Goal: Communication & Community: Participate in discussion

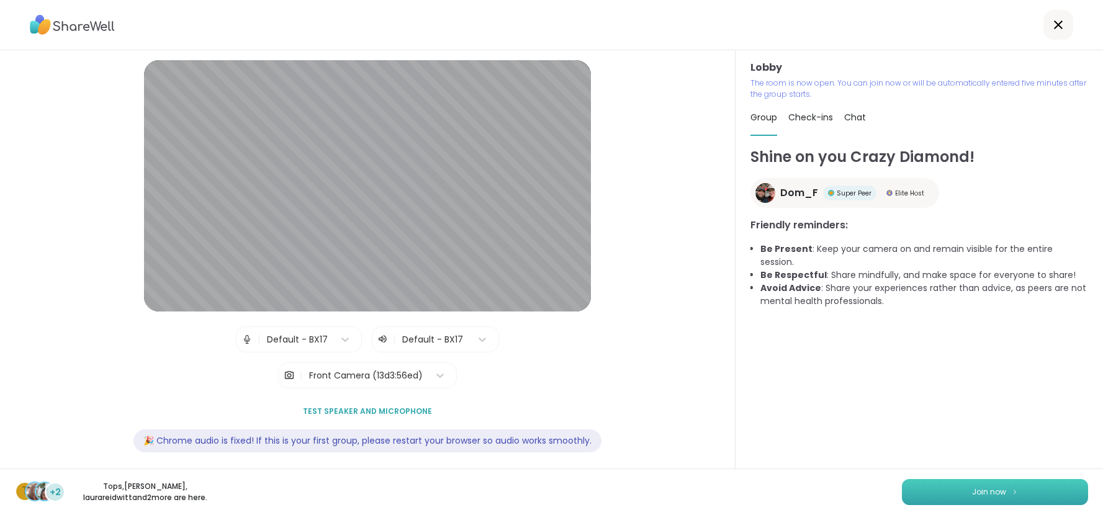
click at [929, 499] on button "Join now" at bounding box center [995, 492] width 186 height 26
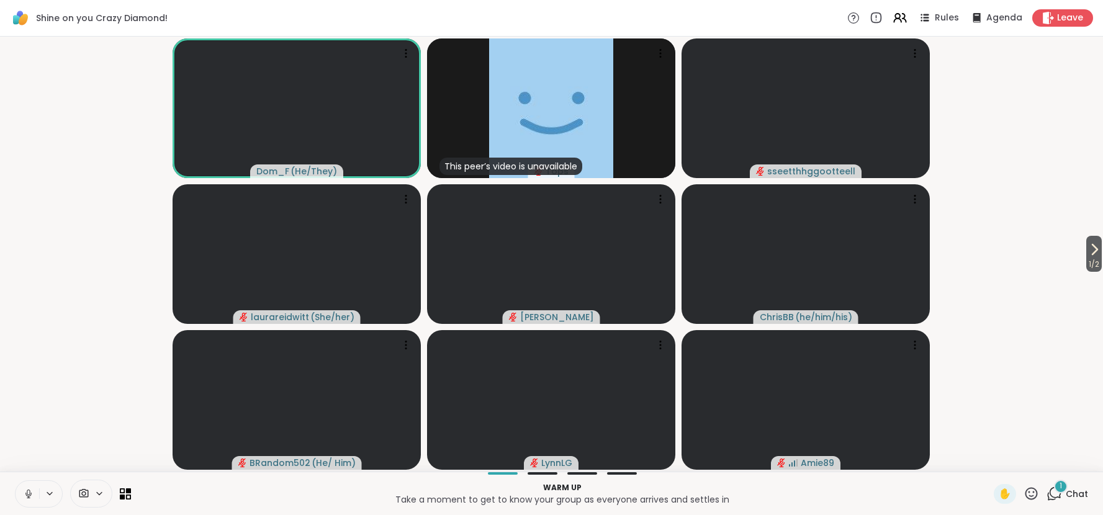
click at [1101, 364] on div "1 / 2 Dom_F ( He/They ) This peer’s video is unavailable Tops sseetthhggootteel…" at bounding box center [551, 254] width 1103 height 435
click at [1095, 259] on span "1 / 2" at bounding box center [1094, 264] width 16 height 15
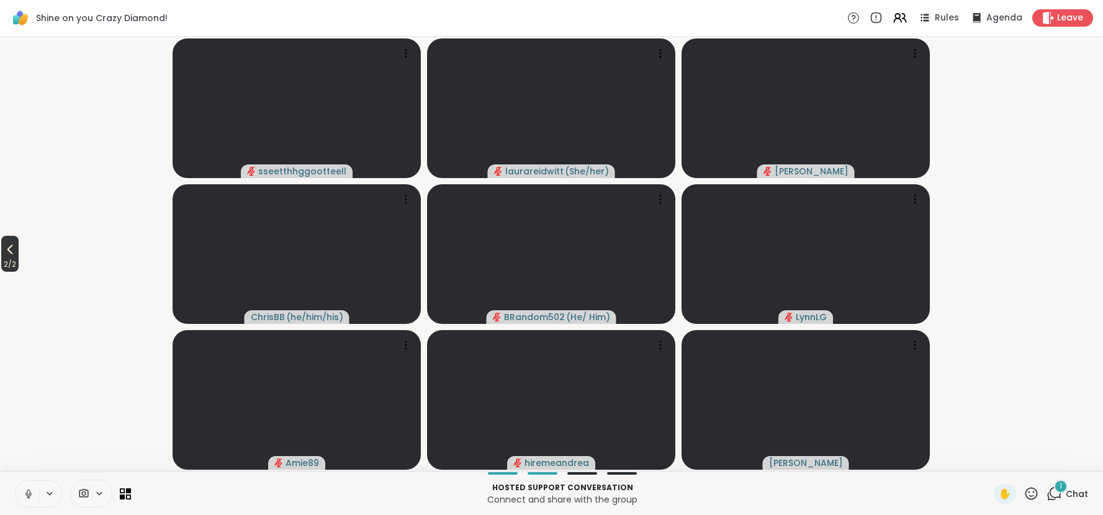
click at [9, 248] on icon at bounding box center [9, 249] width 15 height 15
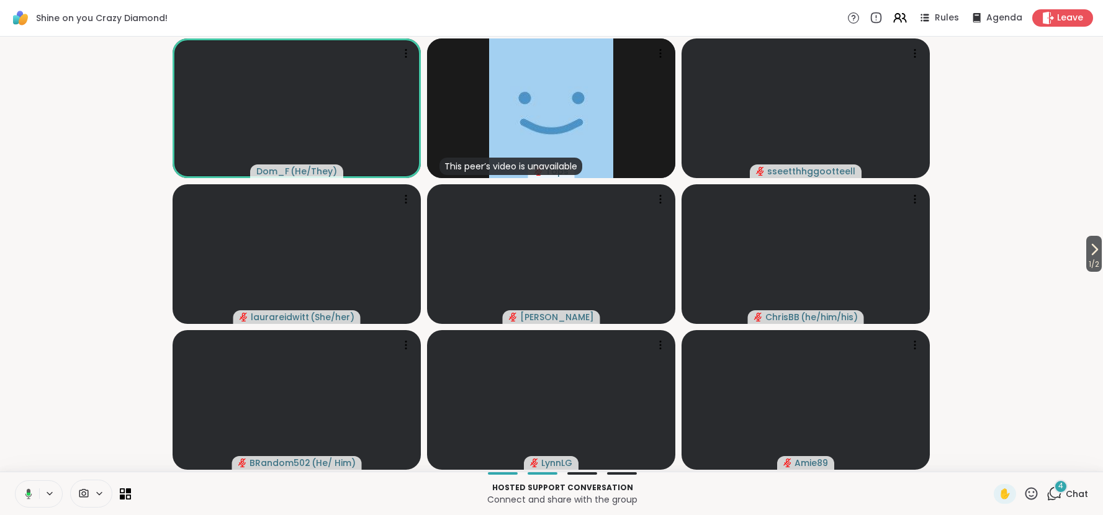
click at [965, 71] on video-player-container "1 / 2 Dom_F ( He/They ) This peer’s video is unavailable Tops sseetthhggootteel…" at bounding box center [551, 254] width 1088 height 425
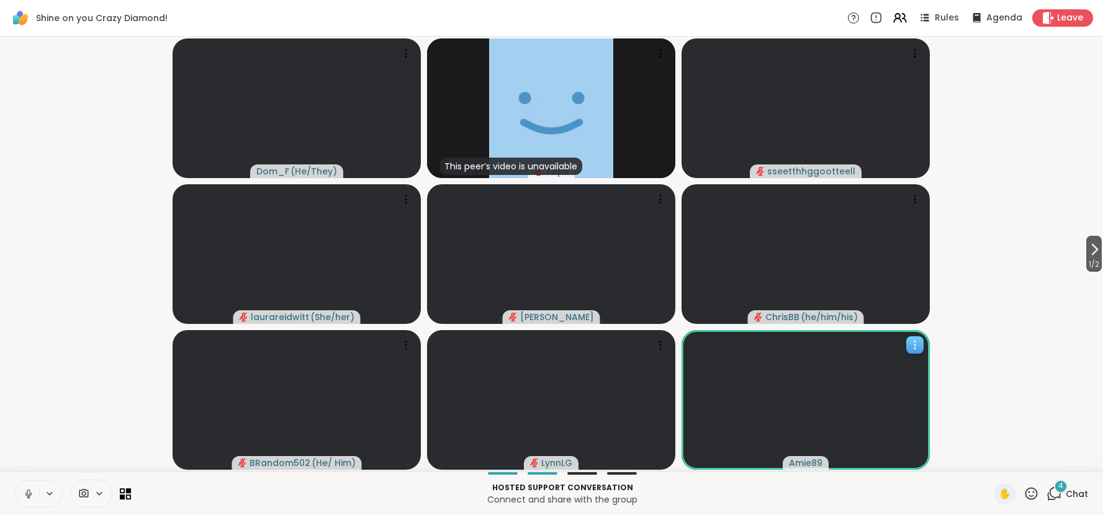
click at [869, 396] on video at bounding box center [805, 400] width 248 height 140
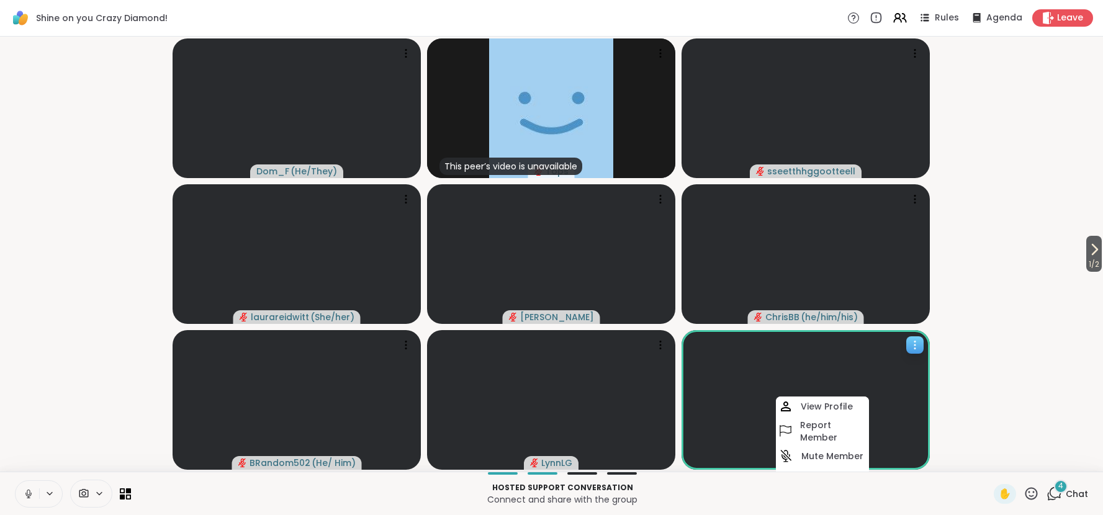
click at [890, 382] on video at bounding box center [805, 400] width 248 height 140
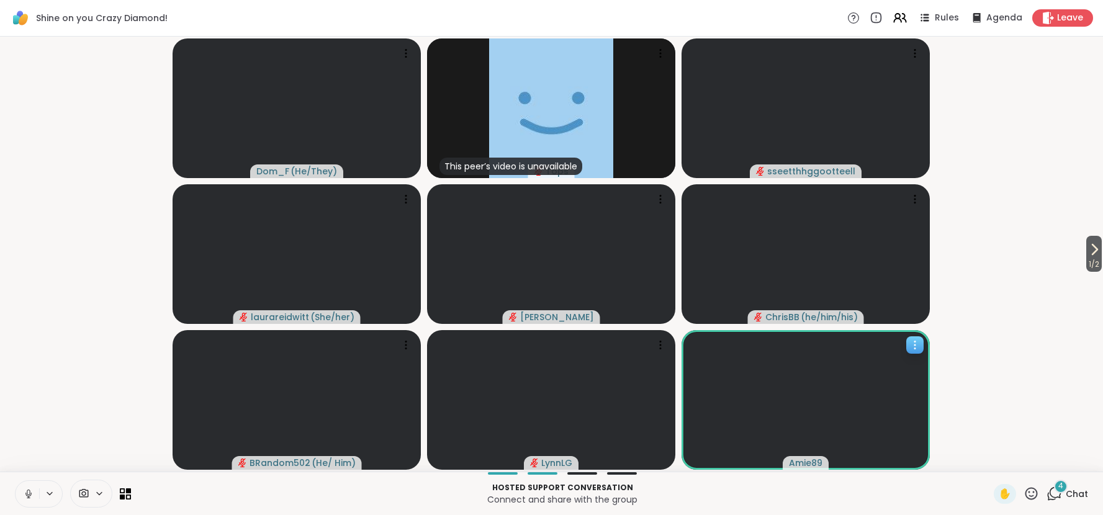
click at [890, 382] on video at bounding box center [805, 400] width 248 height 140
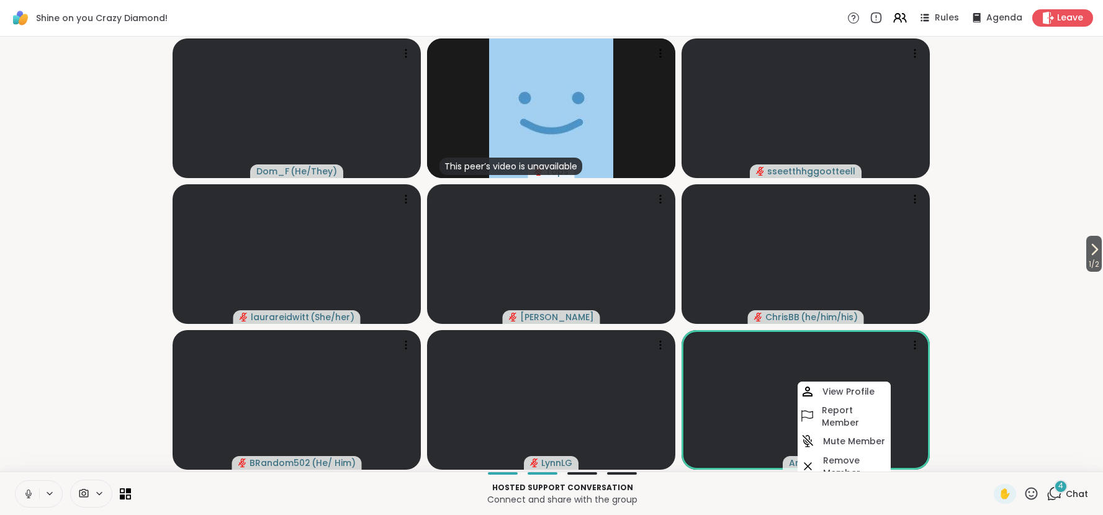
click at [1010, 411] on video-player-container "1 / 2 Dom_F ( He/They ) This peer’s video is unavailable Tops sseetthhggootteel…" at bounding box center [551, 254] width 1088 height 425
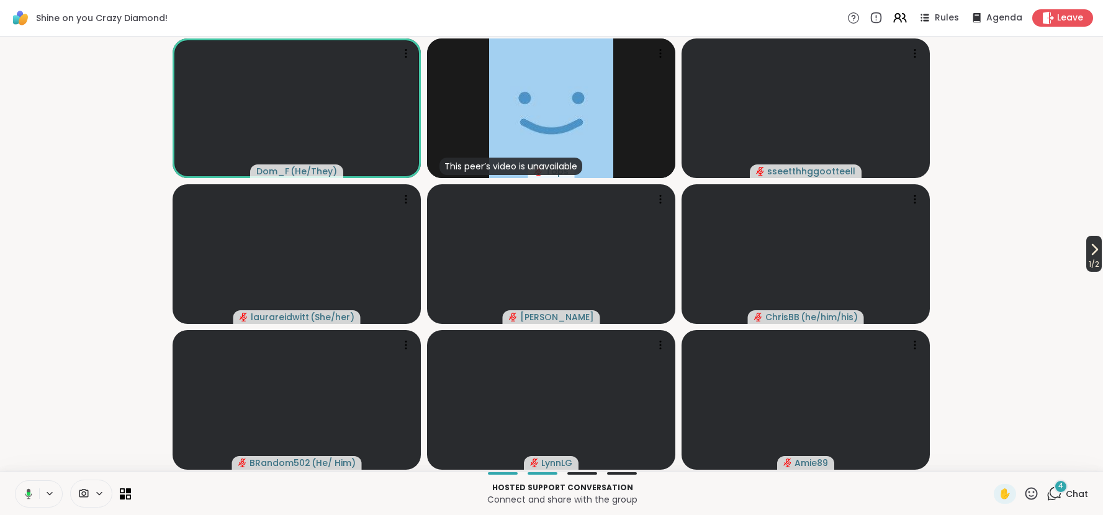
click at [1088, 248] on icon at bounding box center [1093, 249] width 15 height 15
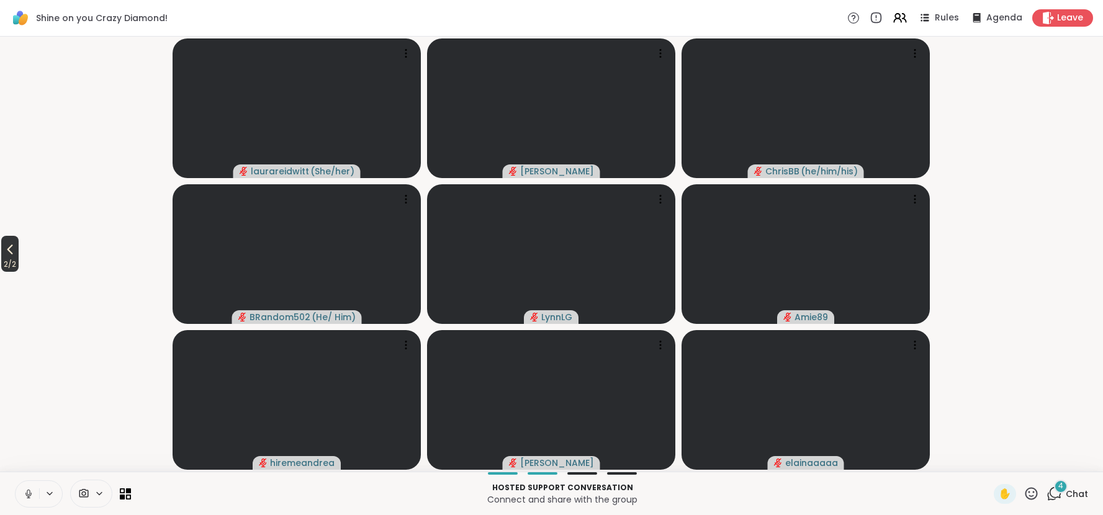
click at [14, 257] on span "2 / 2" at bounding box center [9, 264] width 17 height 15
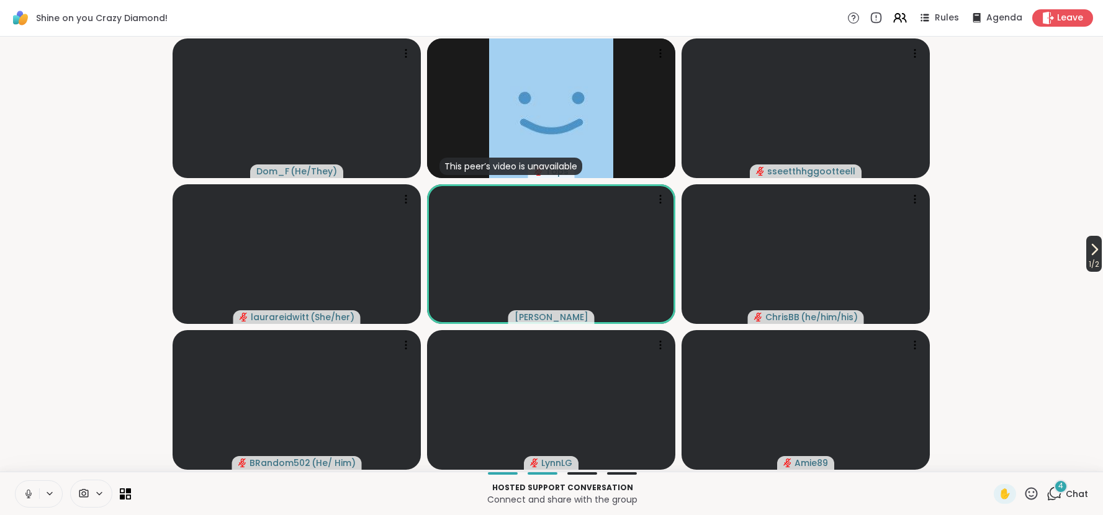
click at [1086, 242] on icon at bounding box center [1093, 249] width 15 height 15
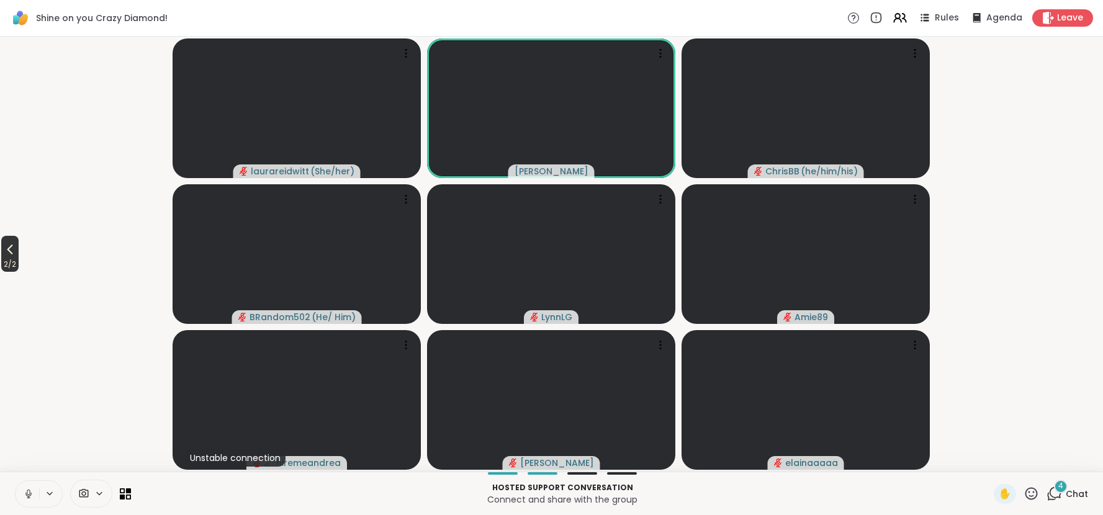
click at [9, 248] on icon at bounding box center [9, 249] width 15 height 15
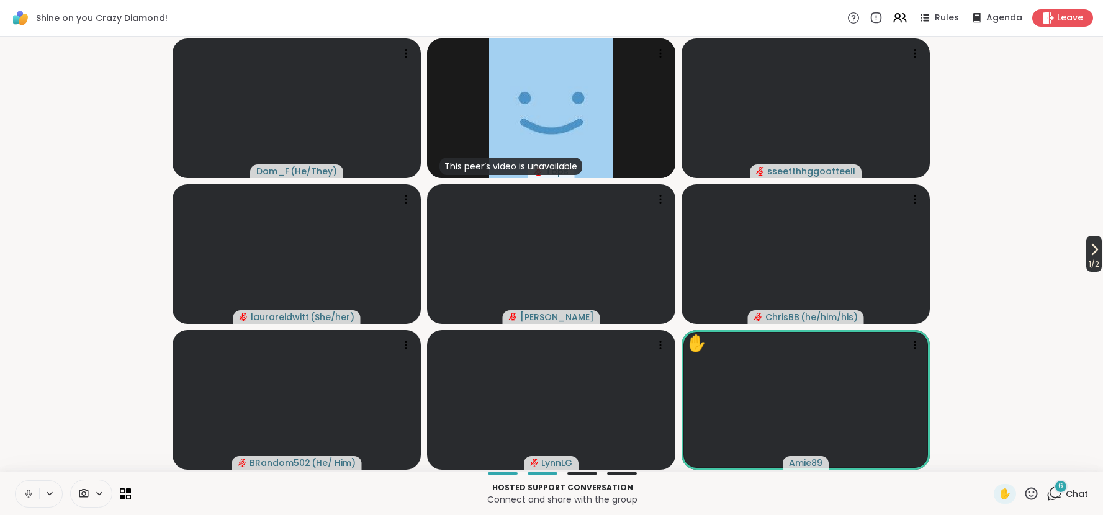
click at [1088, 256] on icon at bounding box center [1093, 249] width 15 height 15
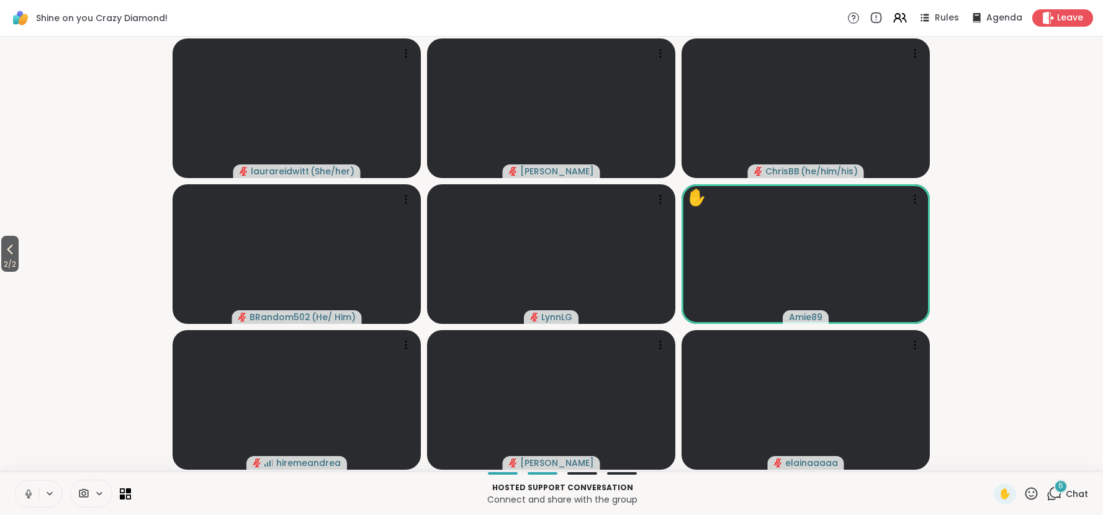
click at [1077, 493] on span "Chat" at bounding box center [1076, 494] width 22 height 12
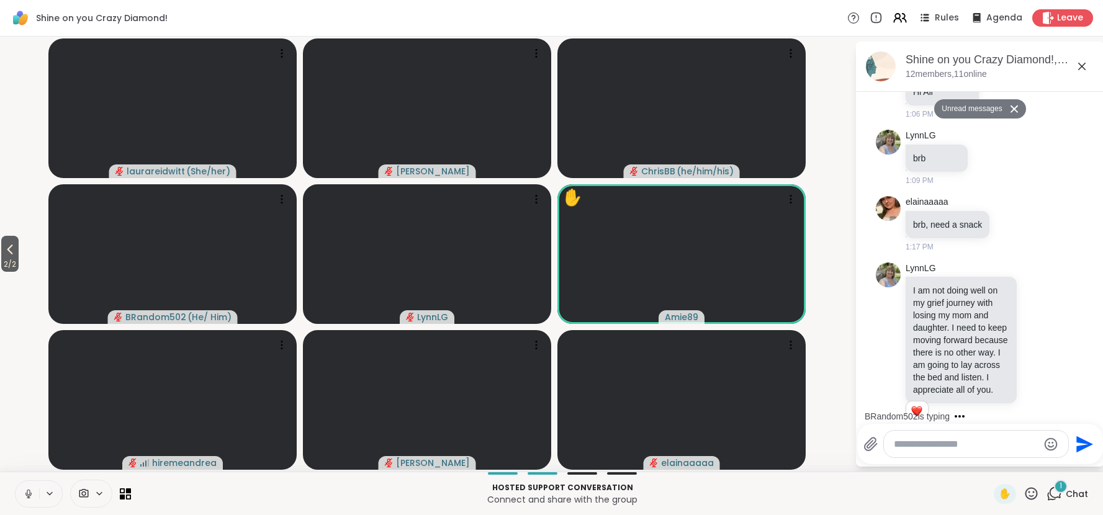
scroll to position [553, 0]
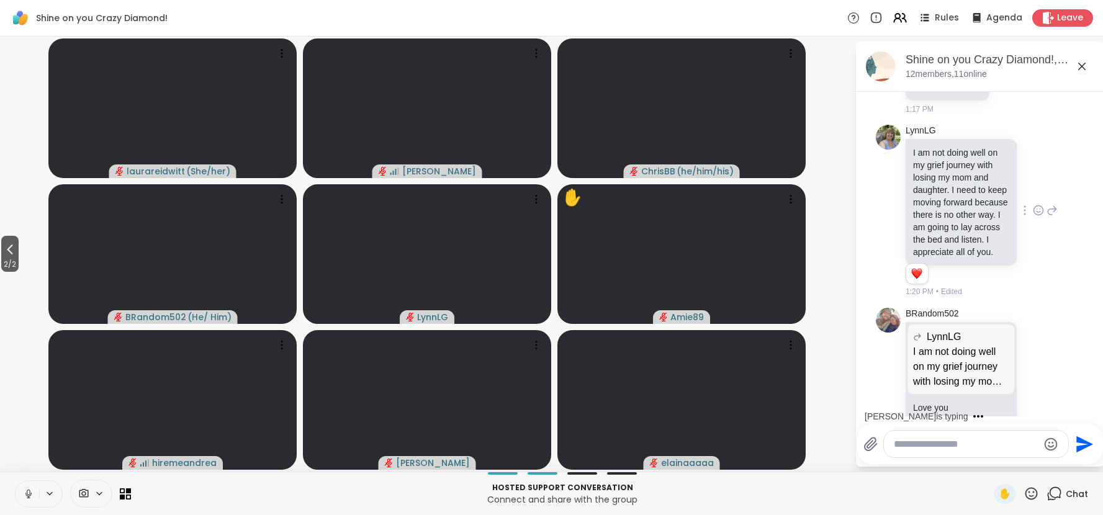
click at [1037, 212] on icon at bounding box center [1038, 212] width 4 height 1
click at [942, 185] on div "Select Reaction: Heart" at bounding box center [939, 190] width 11 height 11
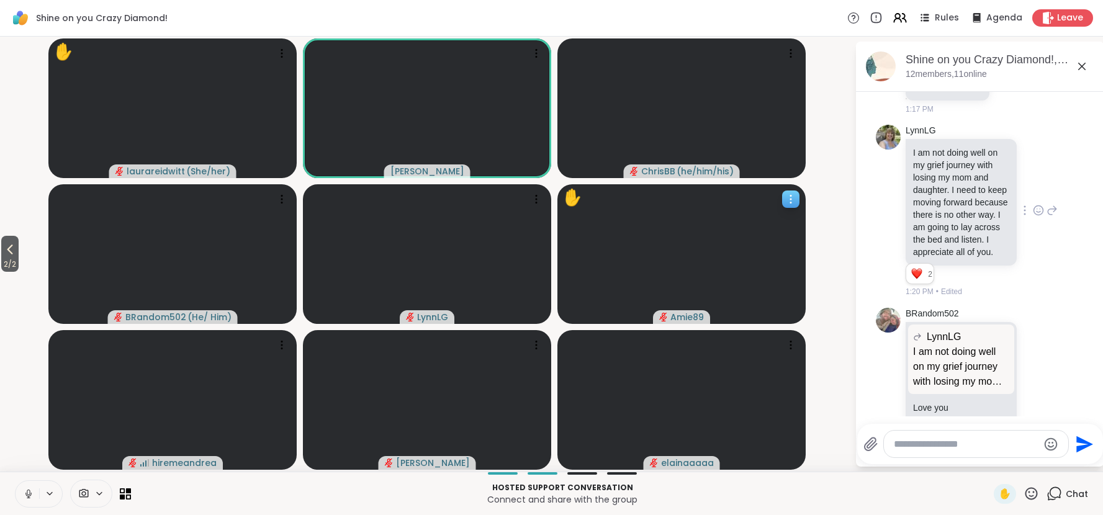
click at [792, 196] on icon at bounding box center [790, 199] width 12 height 12
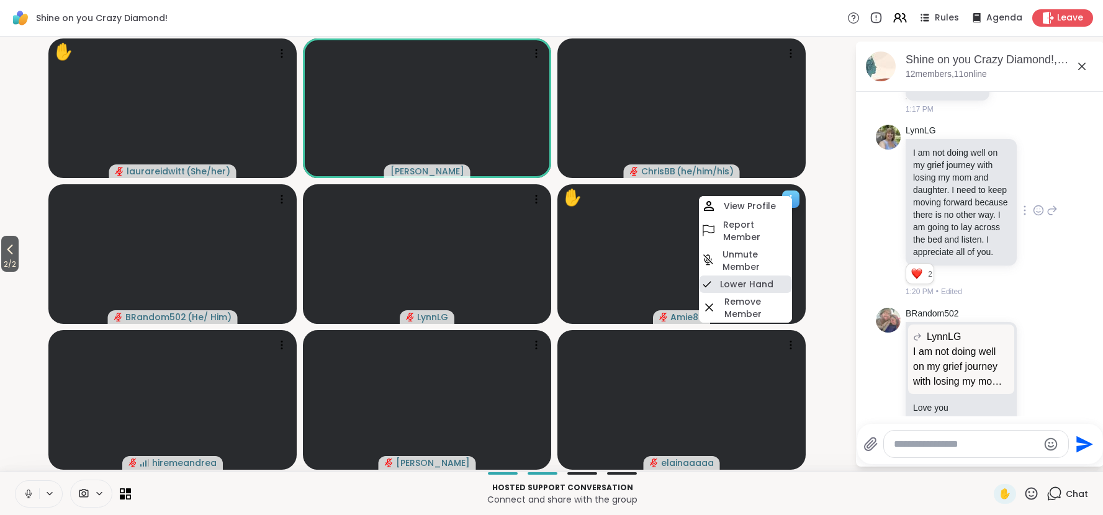
click at [757, 279] on h4 "Lower Hand" at bounding box center [746, 284] width 53 height 12
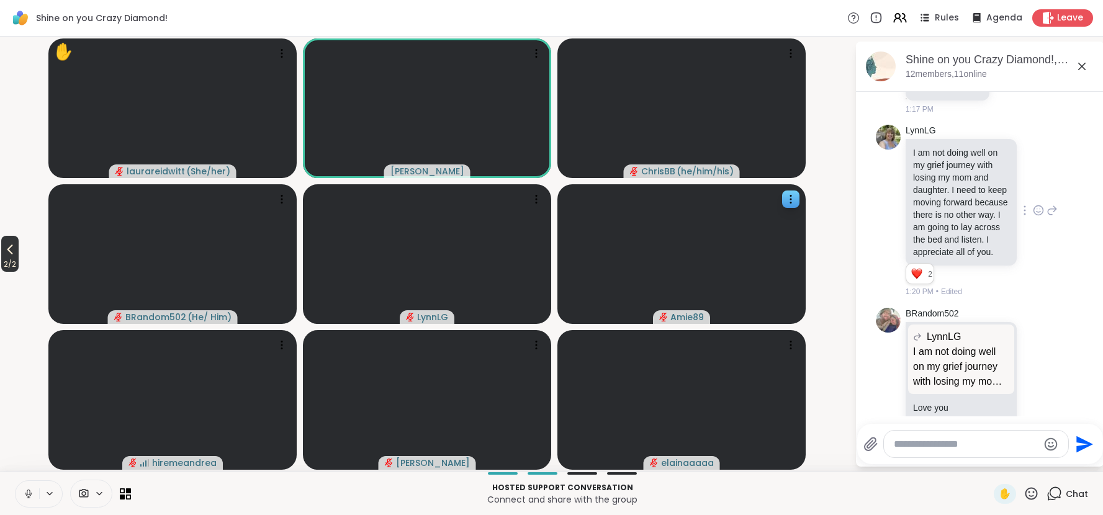
click at [8, 249] on icon at bounding box center [9, 249] width 15 height 15
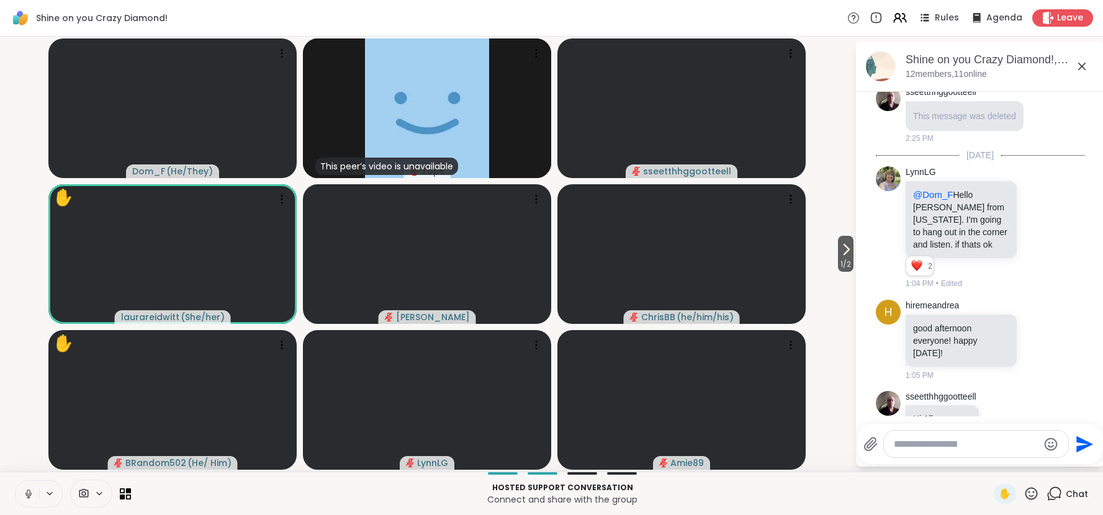
scroll to position [86, 0]
click at [1039, 226] on icon at bounding box center [1038, 230] width 11 height 12
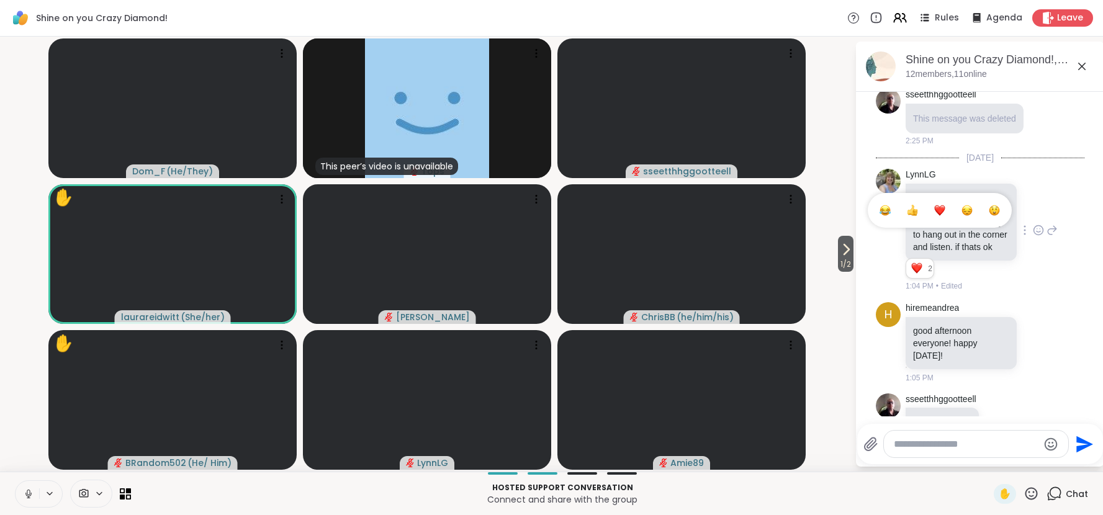
click at [941, 207] on div "Select Reaction: Heart" at bounding box center [939, 210] width 11 height 11
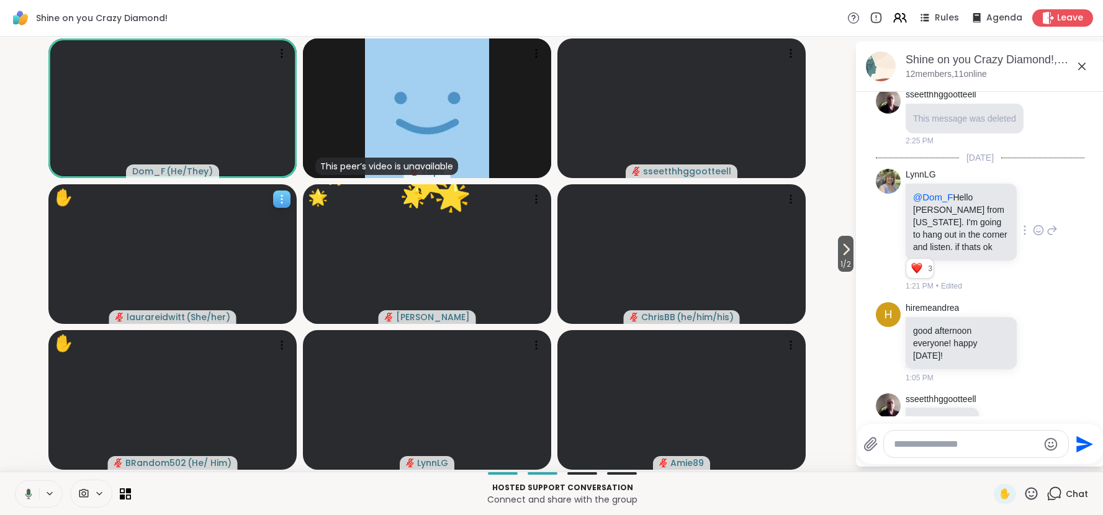
click at [282, 200] on icon at bounding box center [282, 199] width 12 height 12
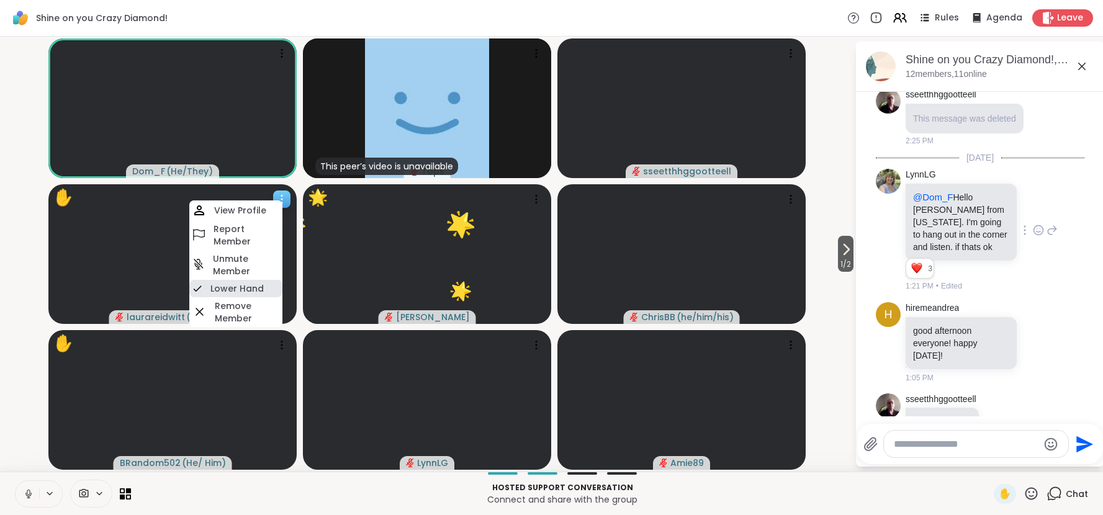
click at [260, 285] on h4 "Lower Hand" at bounding box center [236, 288] width 53 height 12
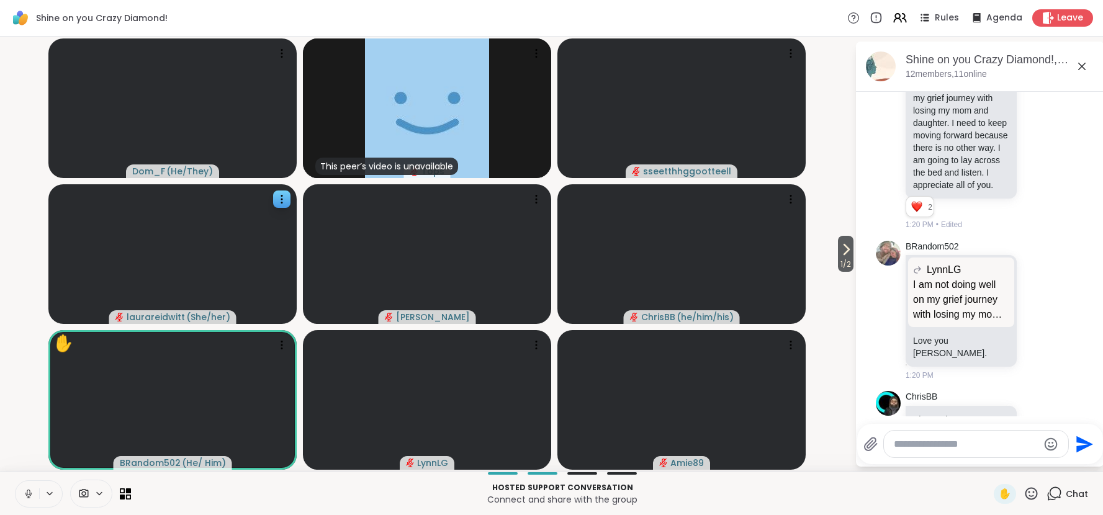
scroll to position [632, 0]
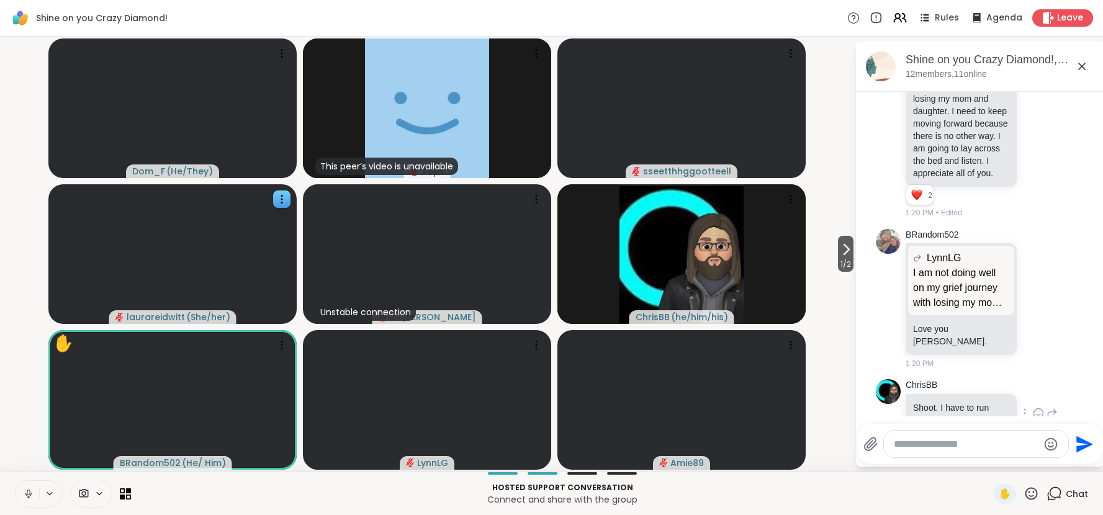
click at [1041, 407] on icon at bounding box center [1038, 413] width 11 height 12
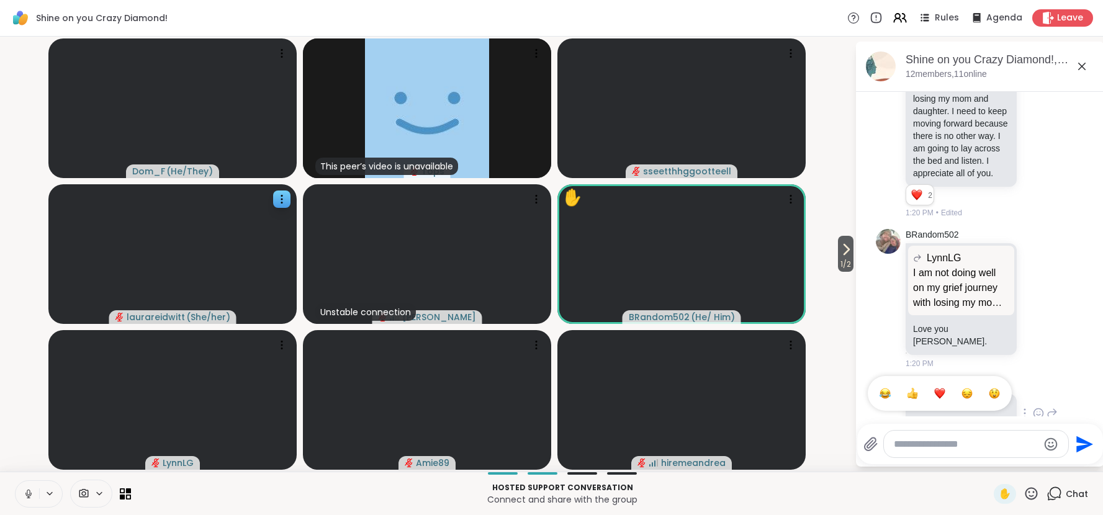
click at [913, 388] on div "Select Reaction: Thumbs up" at bounding box center [912, 393] width 11 height 11
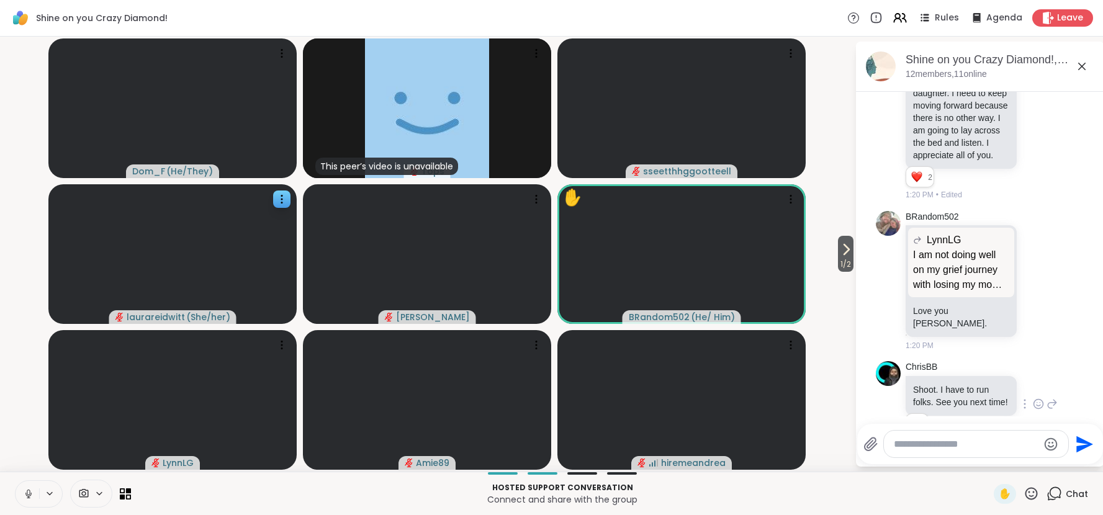
click at [29, 489] on icon at bounding box center [28, 493] width 11 height 11
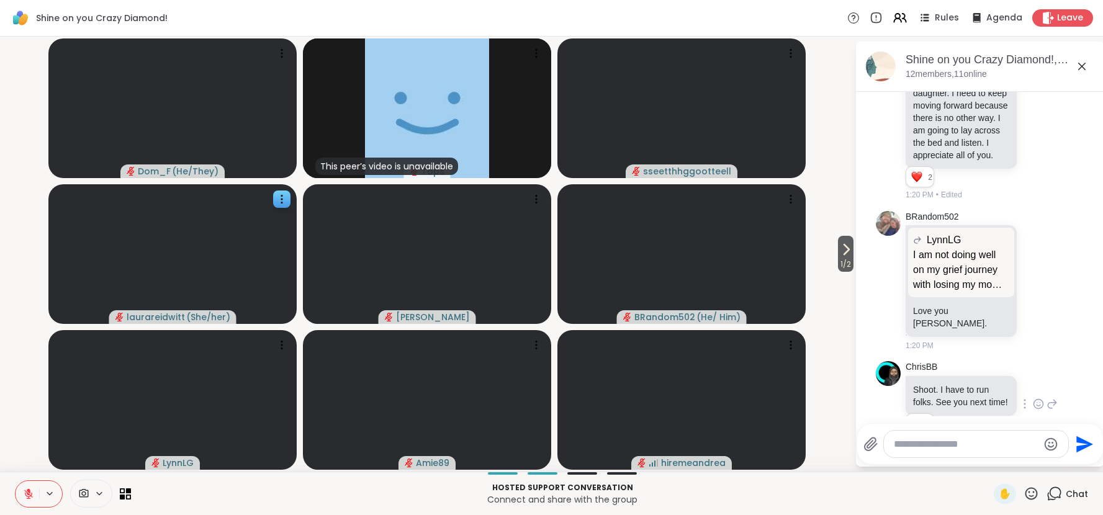
click at [29, 489] on icon at bounding box center [29, 490] width 4 height 5
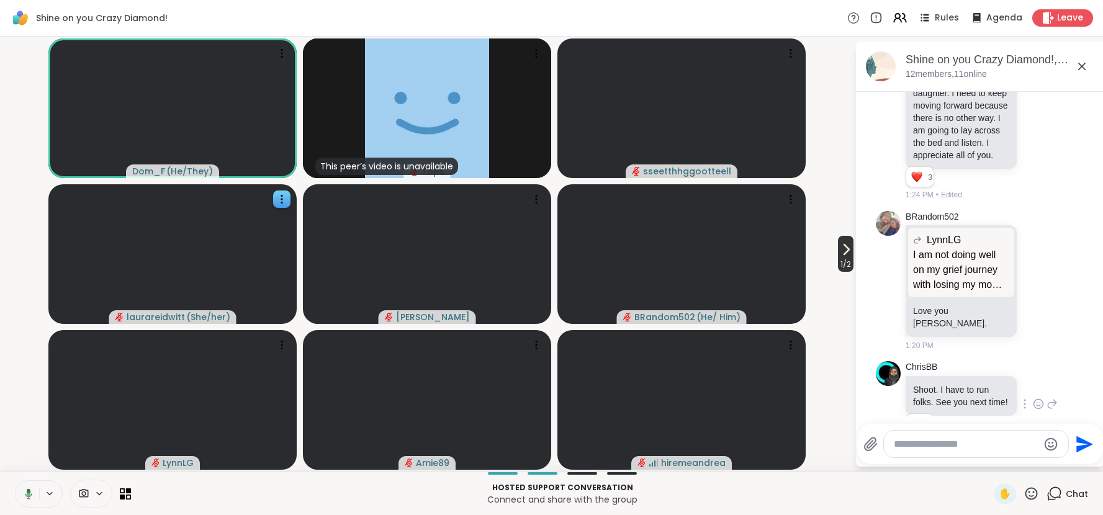
click at [844, 246] on icon at bounding box center [846, 249] width 5 height 10
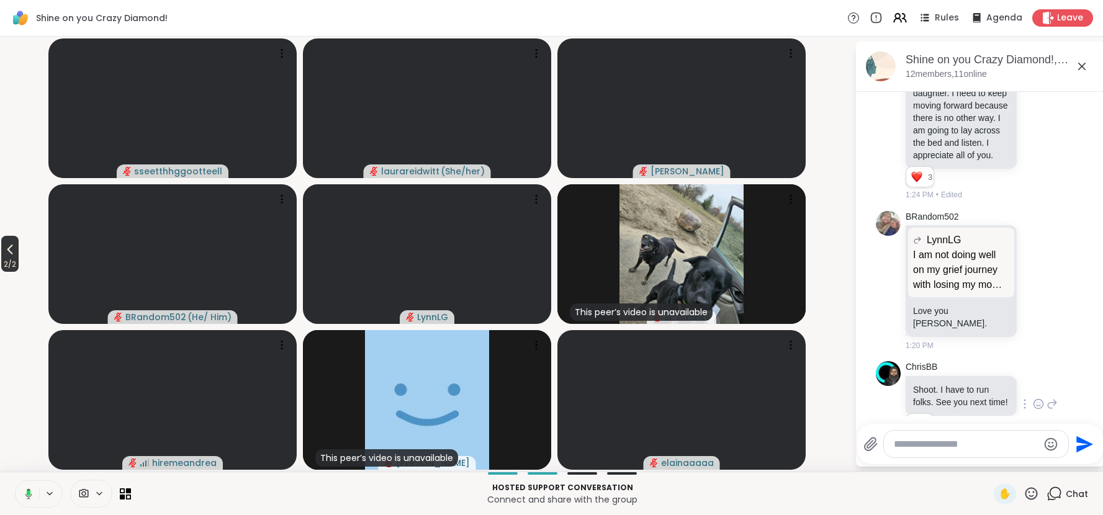
click at [17, 253] on icon at bounding box center [9, 249] width 15 height 15
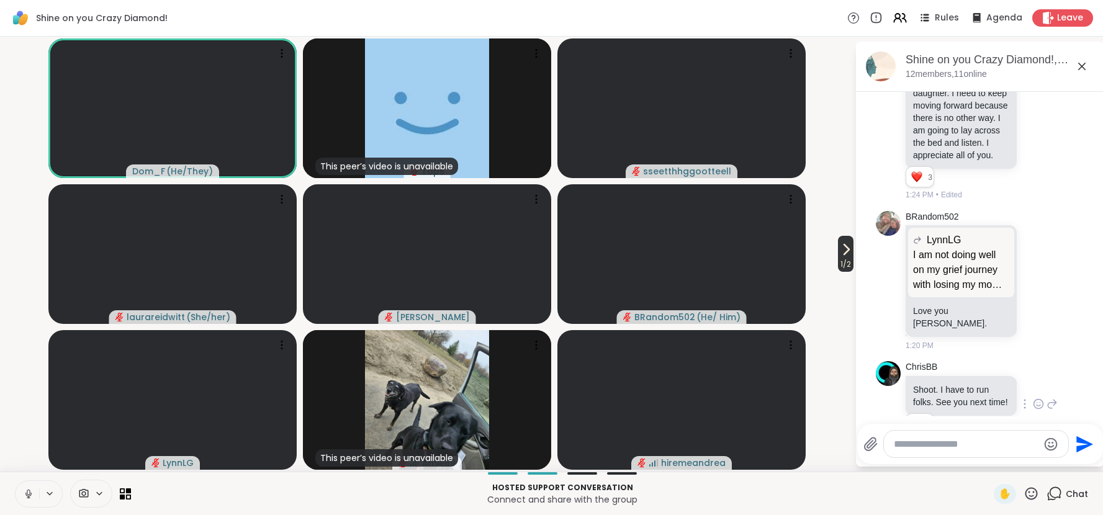
click at [838, 251] on icon at bounding box center [845, 249] width 15 height 15
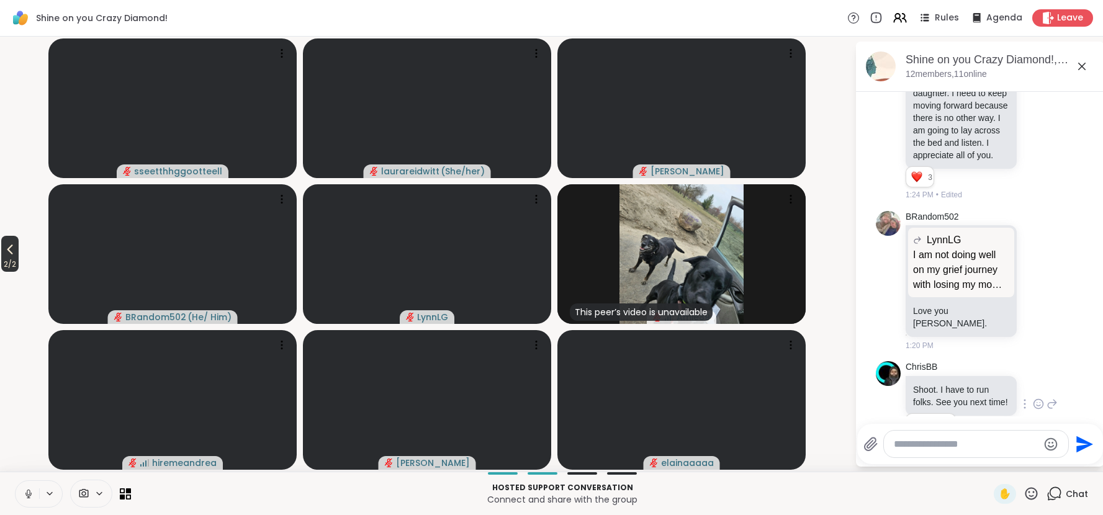
click at [12, 263] on span "2 / 2" at bounding box center [9, 264] width 17 height 15
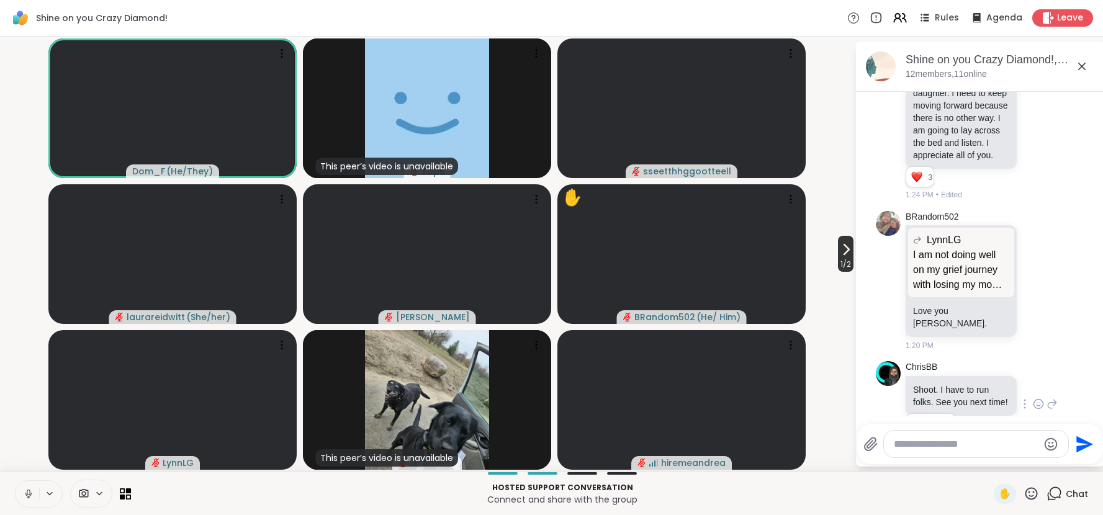
click at [844, 256] on icon at bounding box center [845, 249] width 15 height 15
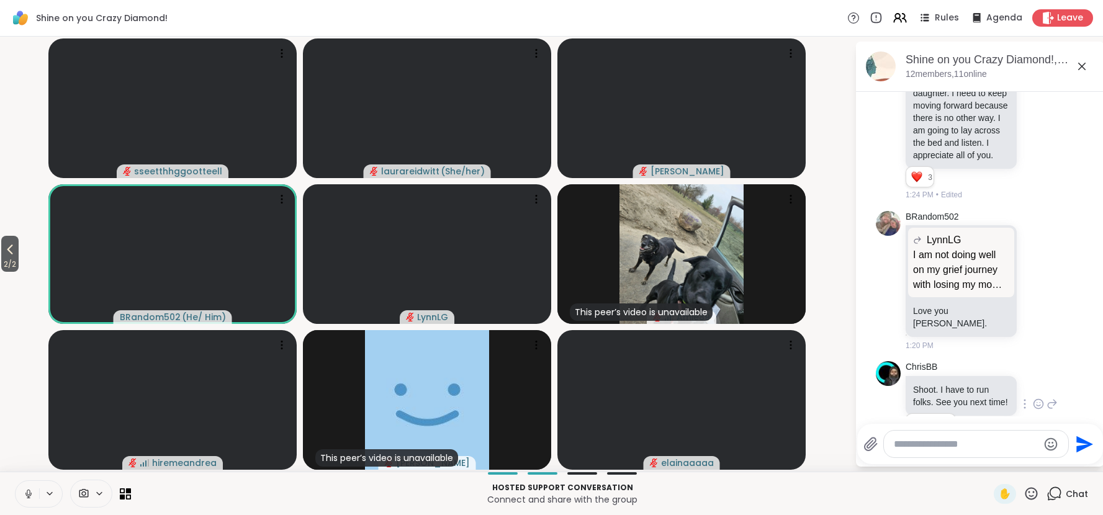
click at [30, 490] on icon at bounding box center [28, 493] width 11 height 11
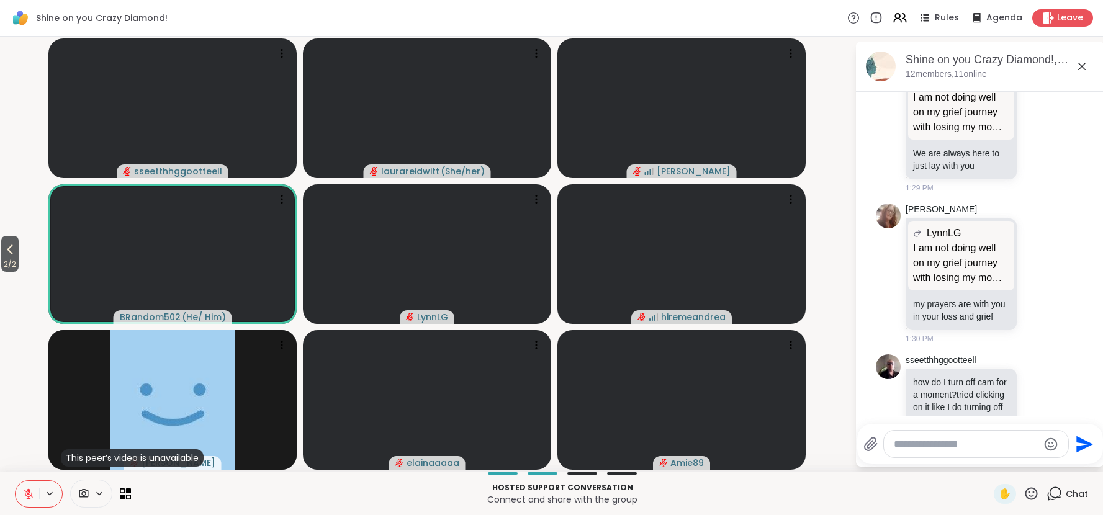
scroll to position [1122, 0]
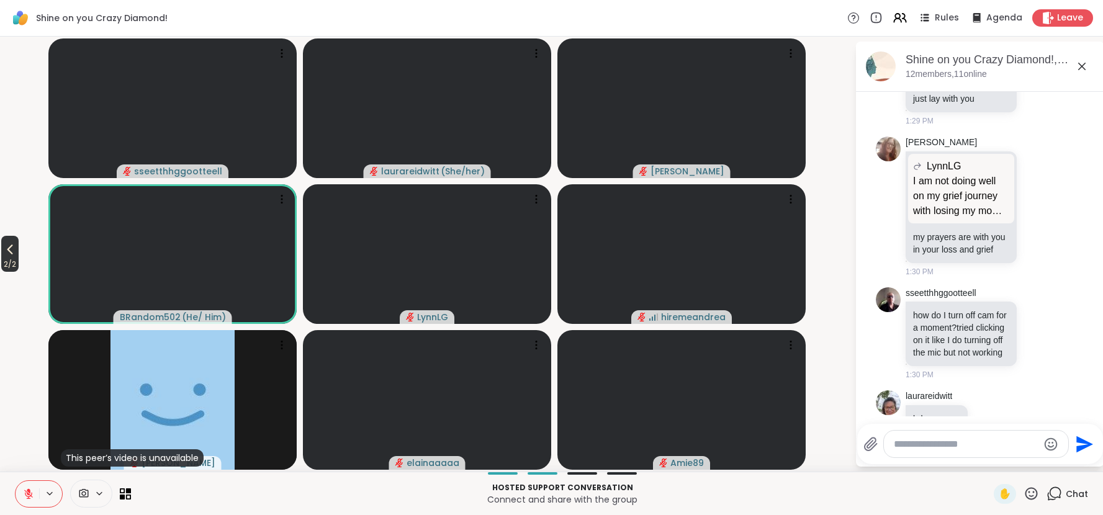
click at [10, 246] on icon at bounding box center [9, 249] width 15 height 15
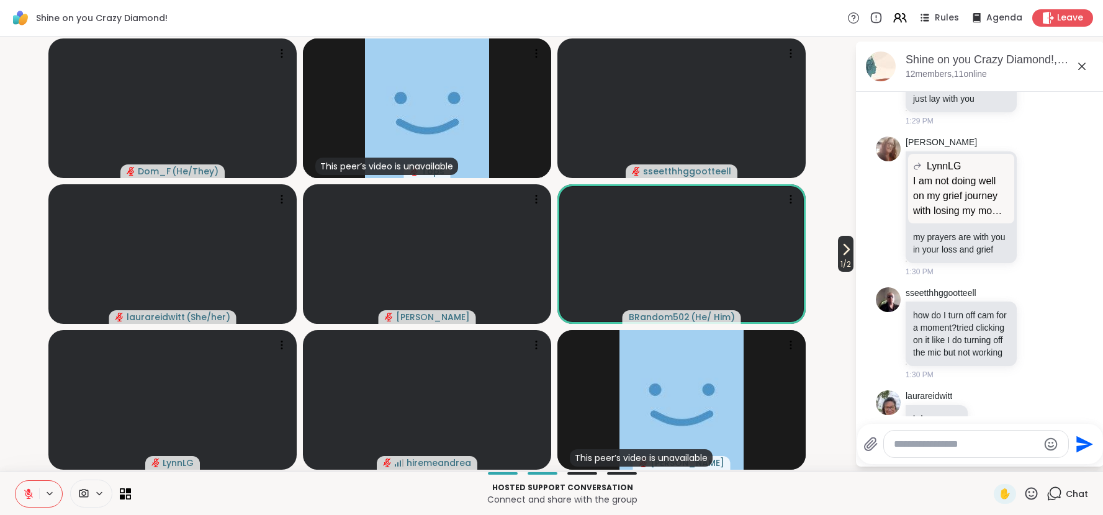
click at [843, 251] on icon at bounding box center [845, 249] width 15 height 15
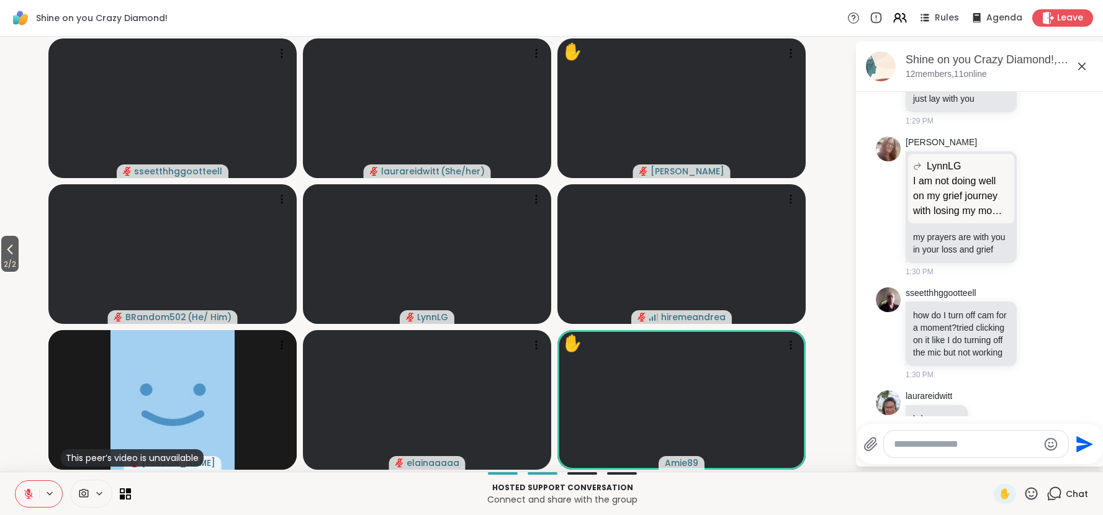
click at [31, 499] on icon at bounding box center [28, 493] width 11 height 11
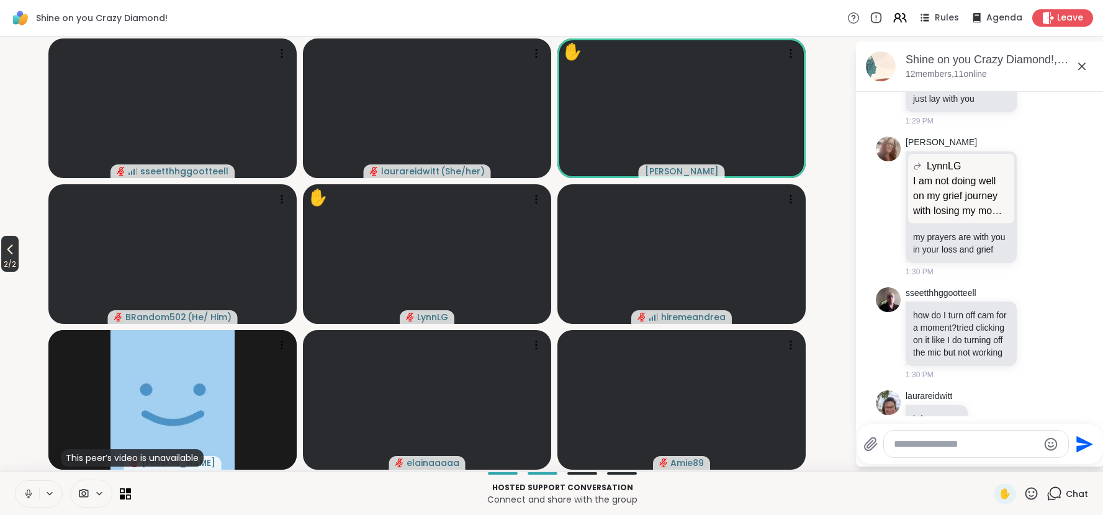
click at [6, 247] on icon at bounding box center [9, 249] width 15 height 15
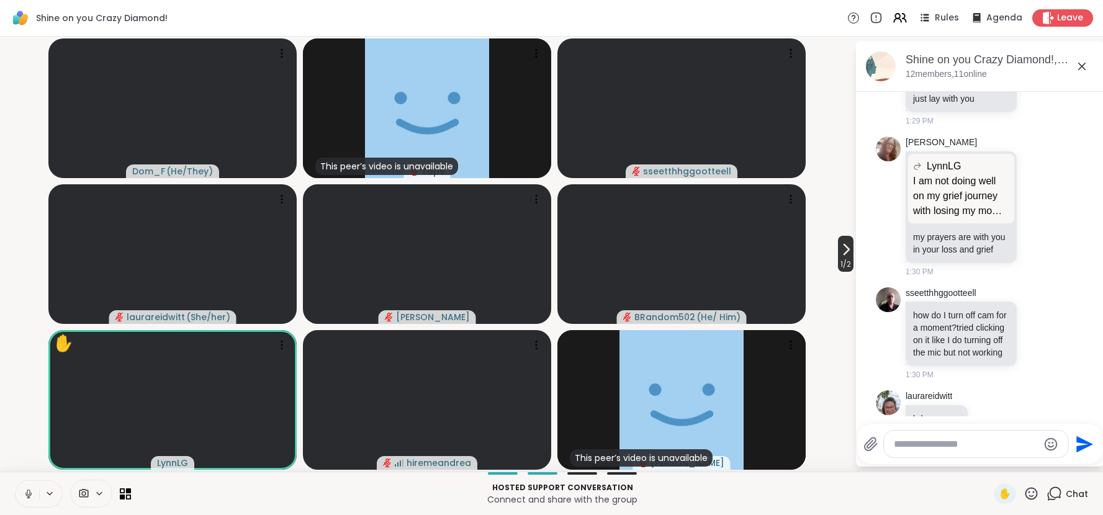
click at [840, 255] on icon at bounding box center [845, 249] width 15 height 15
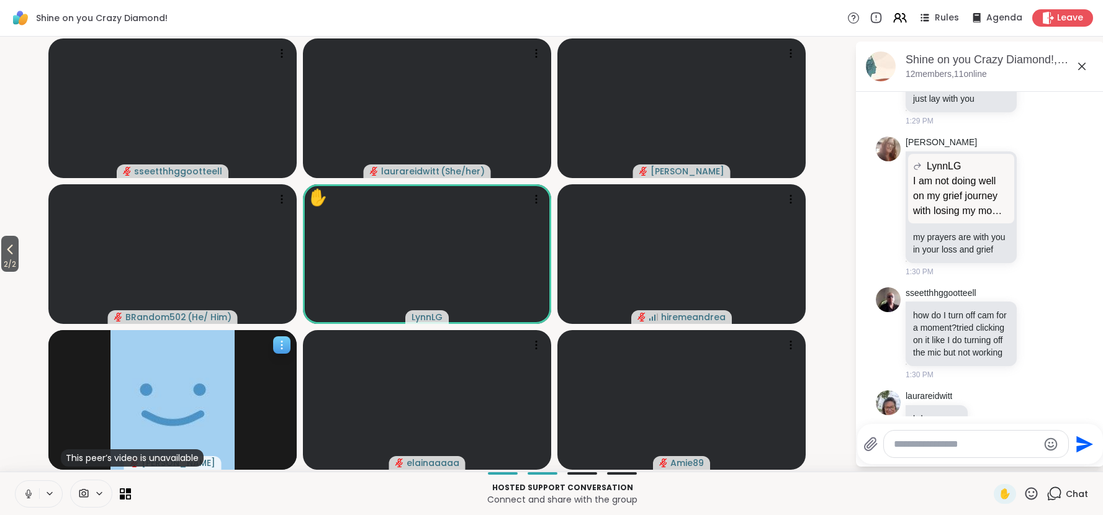
click at [281, 341] on icon at bounding box center [281, 341] width 1 height 1
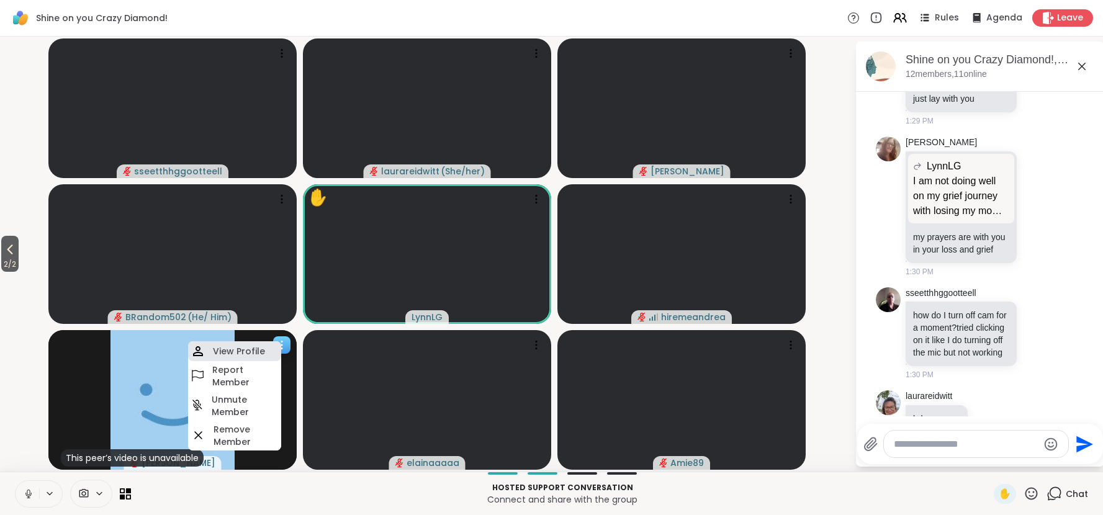
click at [255, 346] on h4 "View Profile" at bounding box center [239, 351] width 52 height 12
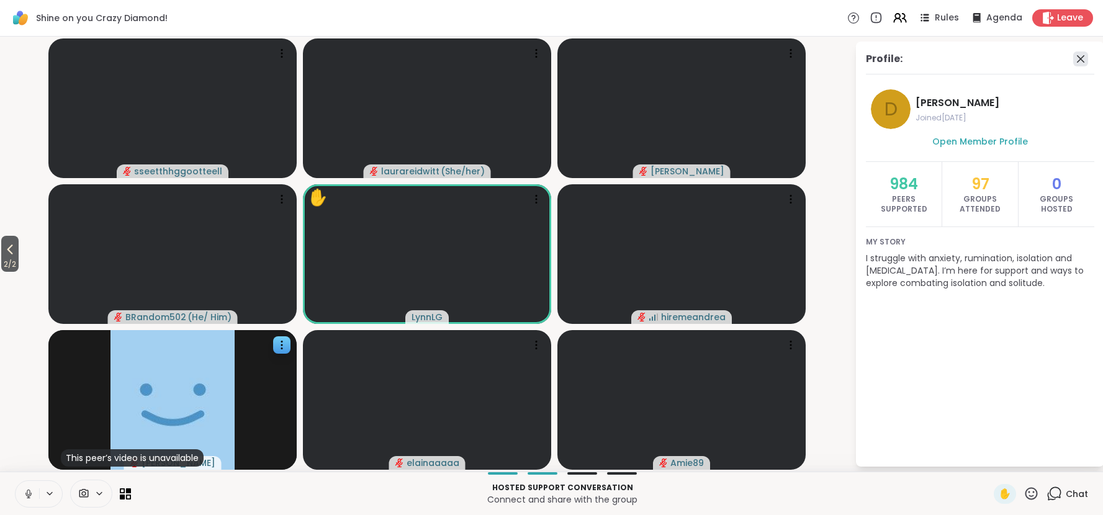
click at [1080, 56] on icon at bounding box center [1080, 59] width 15 height 15
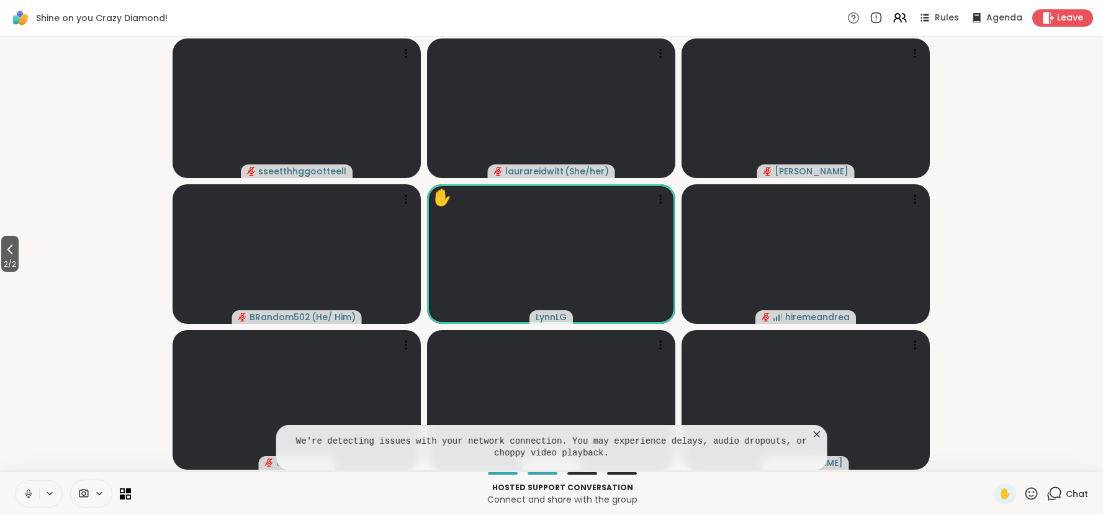
click at [813, 436] on icon at bounding box center [816, 434] width 12 height 12
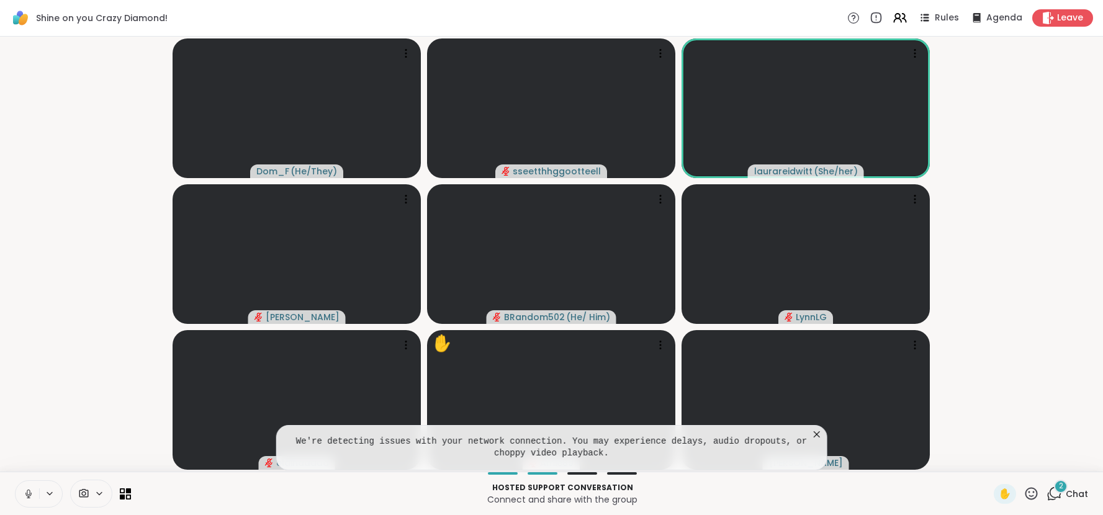
click at [818, 434] on icon at bounding box center [816, 434] width 12 height 12
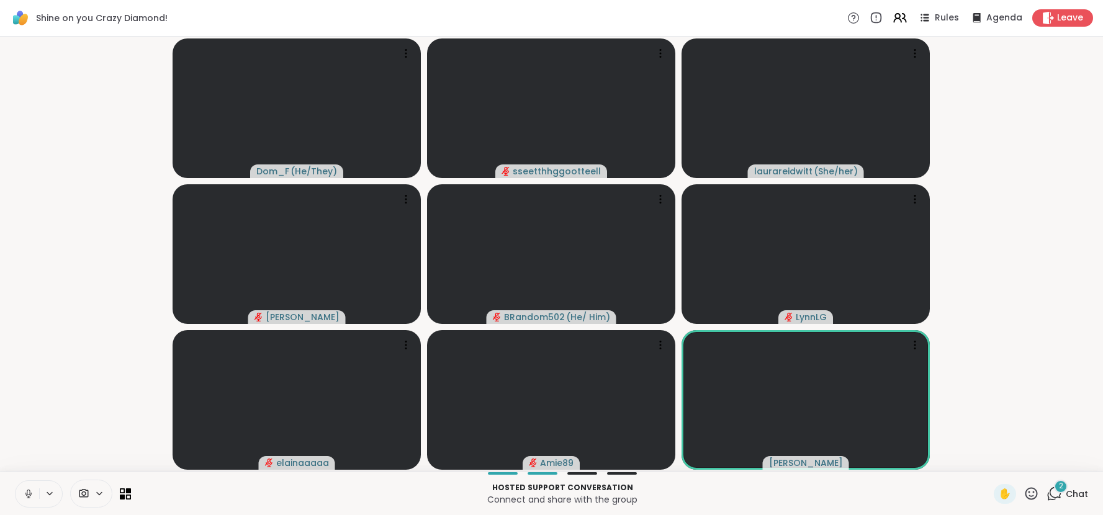
click at [1034, 494] on icon at bounding box center [1031, 494] width 16 height 16
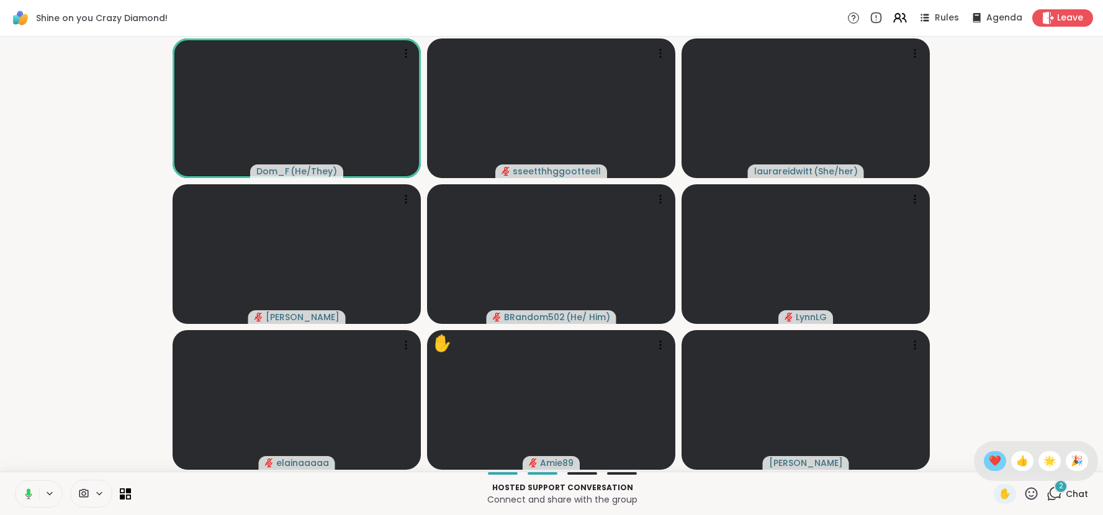
click at [999, 462] on span "❤️" at bounding box center [994, 461] width 12 height 15
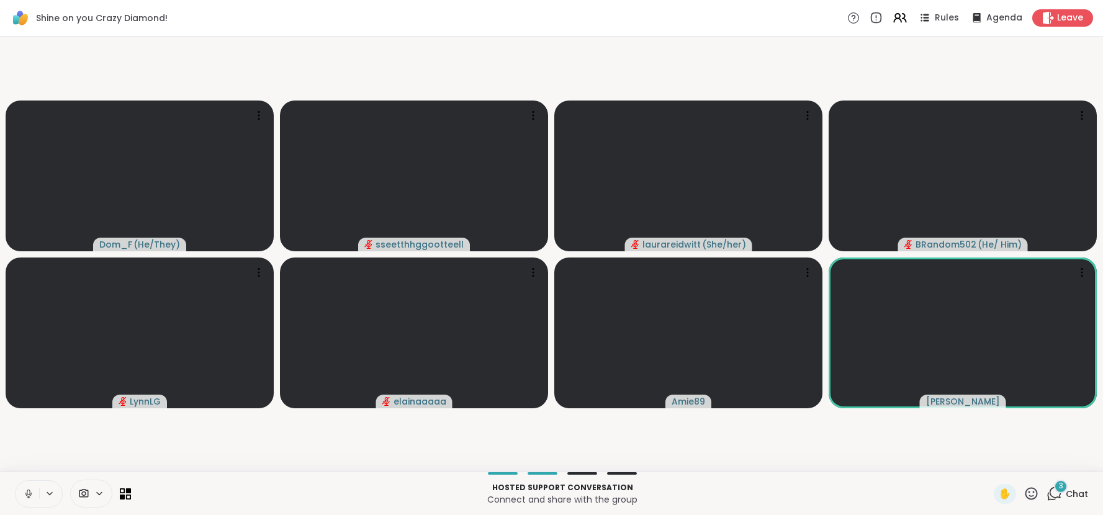
click at [1029, 495] on icon at bounding box center [1031, 494] width 16 height 16
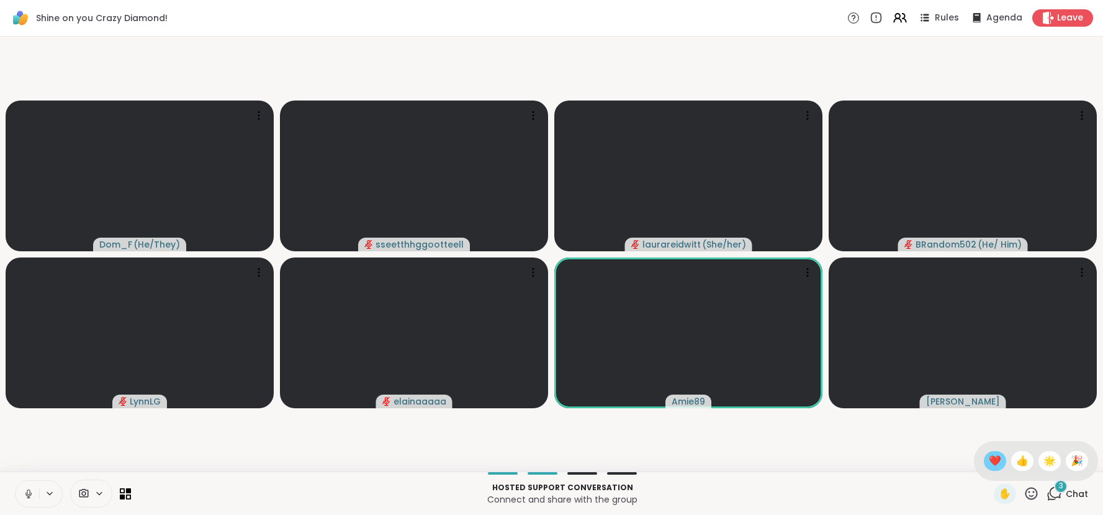
click at [995, 461] on span "❤️" at bounding box center [994, 461] width 12 height 15
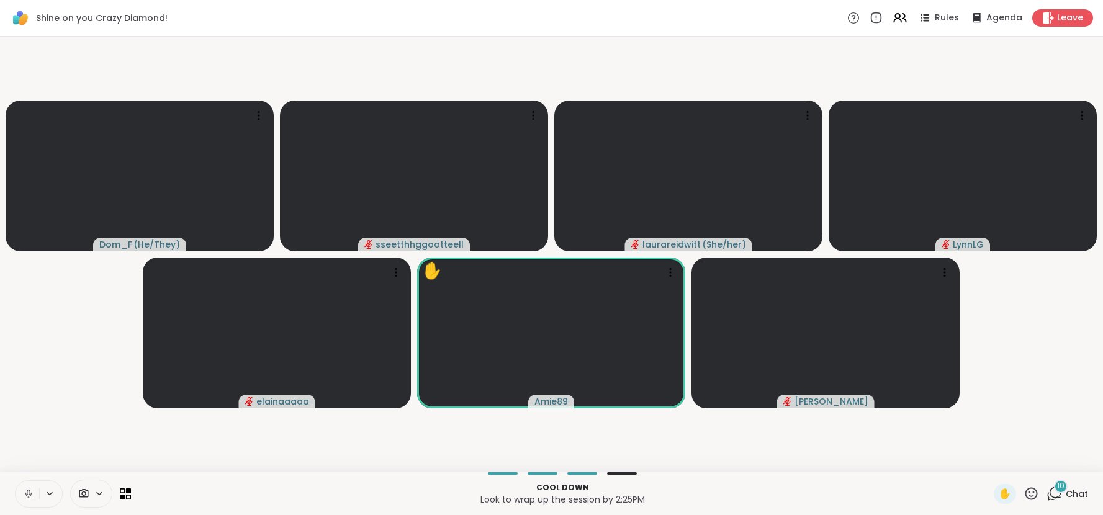
click at [1067, 494] on span "Chat" at bounding box center [1076, 494] width 22 height 12
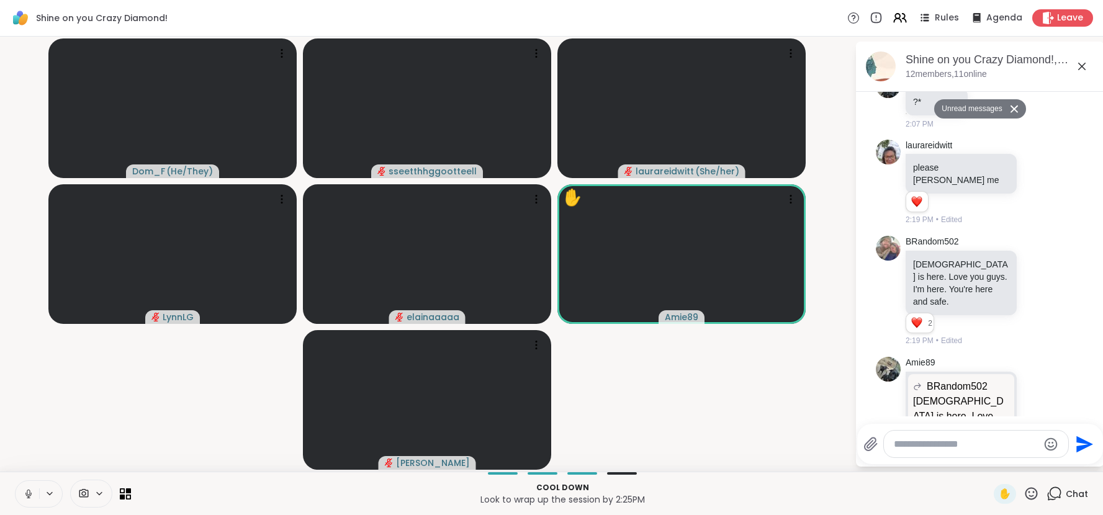
scroll to position [2141, 0]
click at [1040, 285] on icon at bounding box center [1038, 291] width 11 height 12
click at [943, 266] on div "Select Reaction: Heart" at bounding box center [939, 271] width 11 height 11
click at [1077, 63] on icon at bounding box center [1081, 66] width 15 height 15
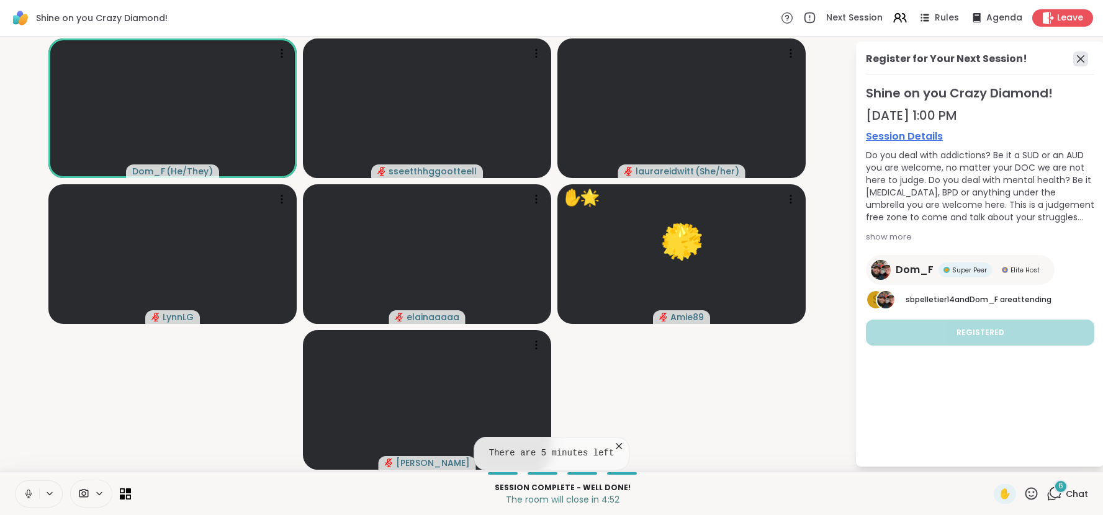
click at [1083, 63] on icon at bounding box center [1080, 59] width 15 height 15
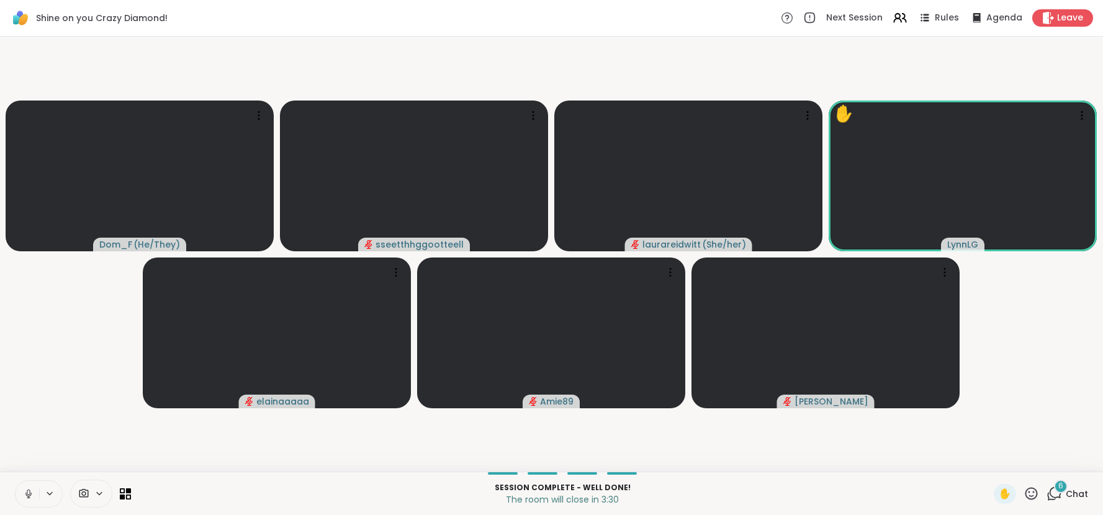
click at [1070, 496] on span "Chat" at bounding box center [1076, 494] width 22 height 12
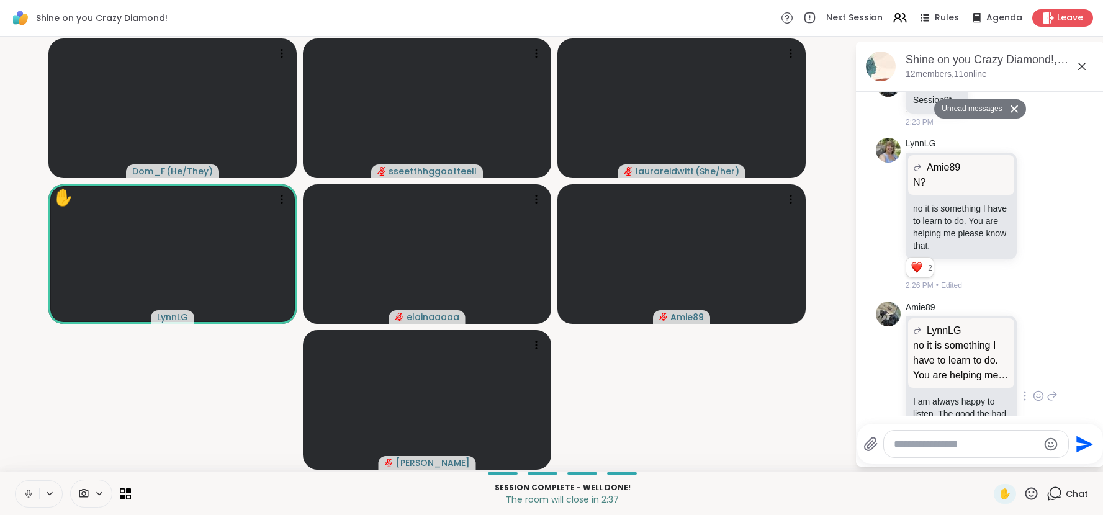
scroll to position [3210, 0]
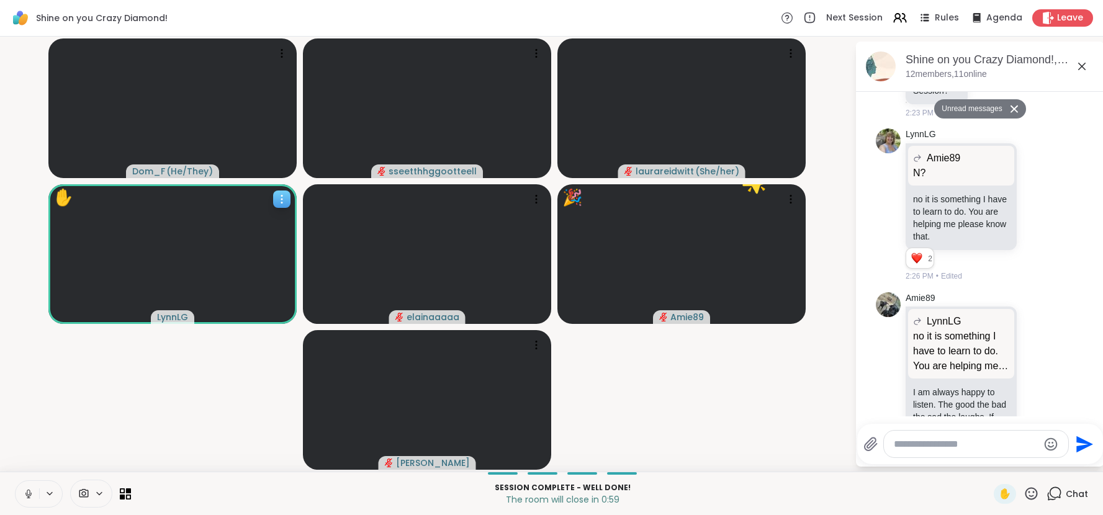
click at [282, 203] on icon at bounding box center [282, 199] width 12 height 12
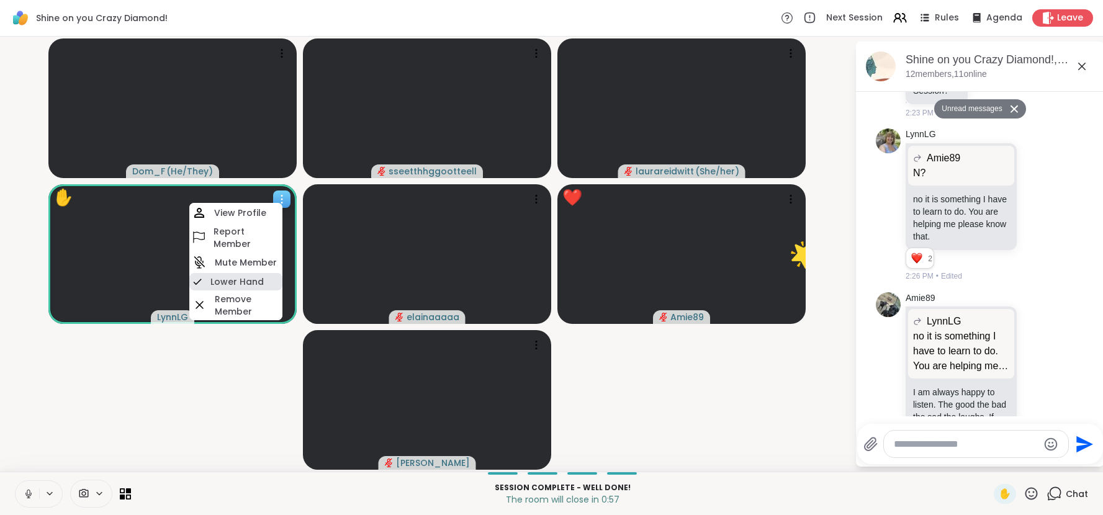
click at [244, 284] on h4 "Lower Hand" at bounding box center [236, 282] width 53 height 12
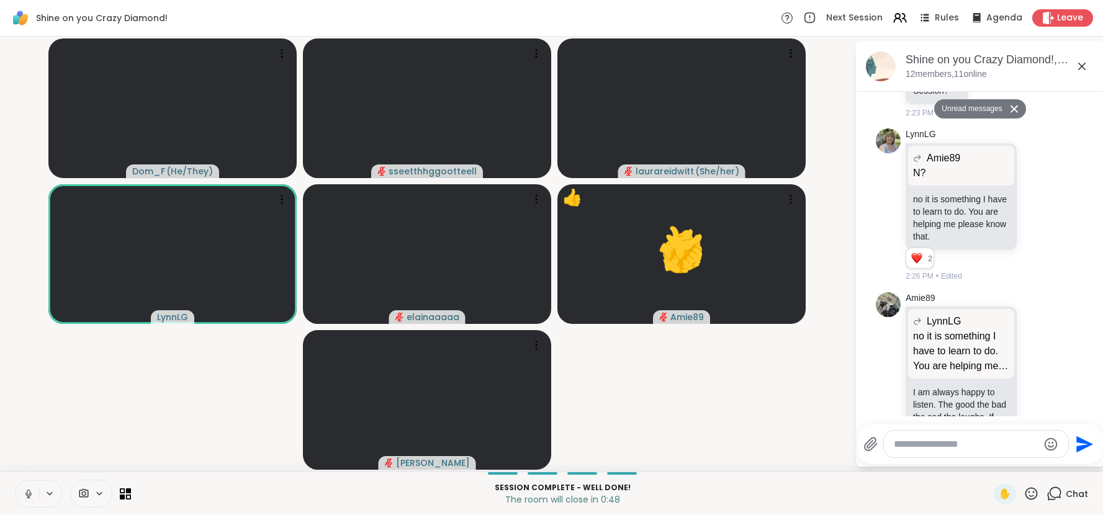
click at [1034, 495] on icon at bounding box center [1031, 494] width 16 height 16
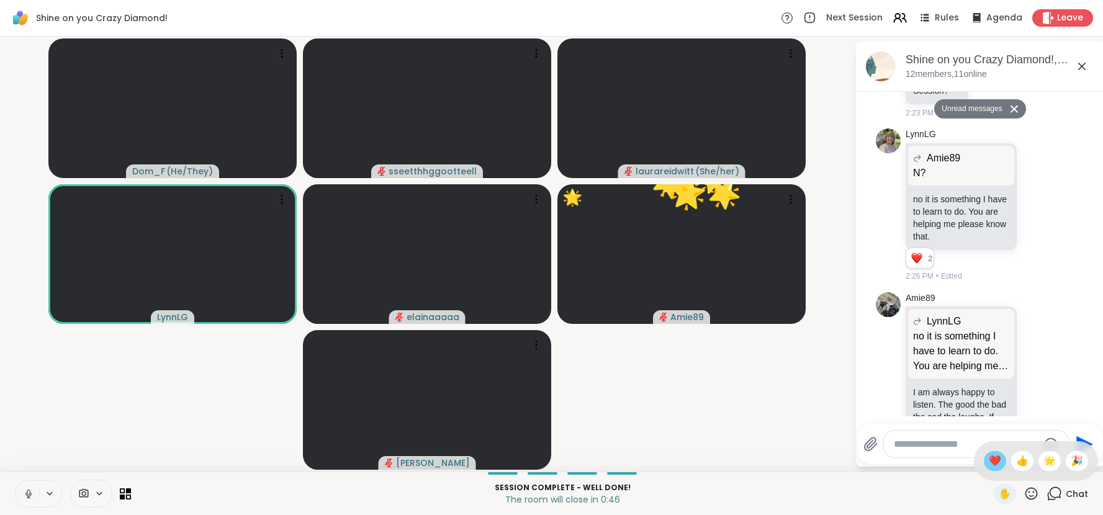
click at [997, 462] on span "❤️" at bounding box center [994, 461] width 12 height 15
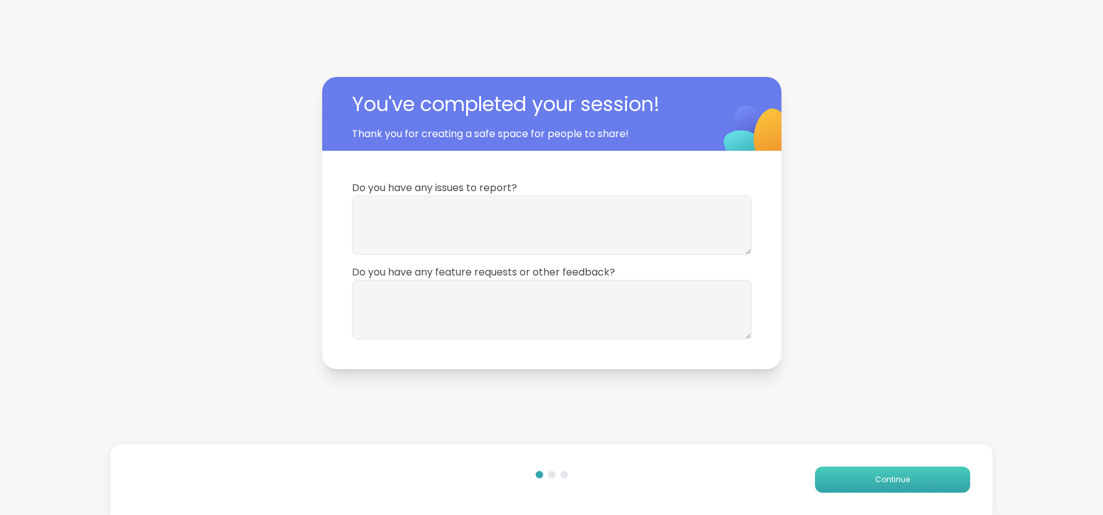
click at [851, 473] on button "Continue" at bounding box center [892, 480] width 155 height 26
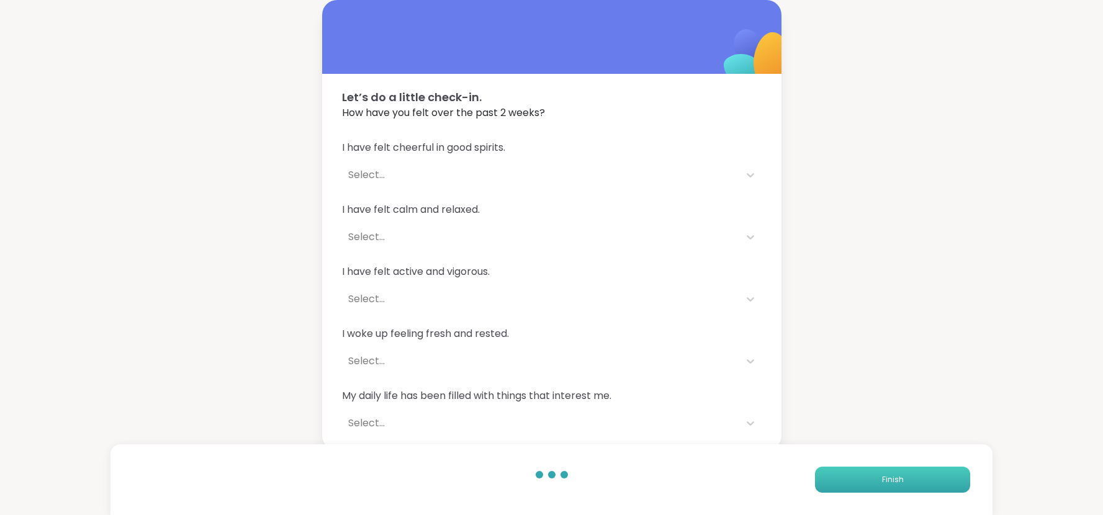
click at [851, 473] on button "Finish" at bounding box center [892, 480] width 155 height 26
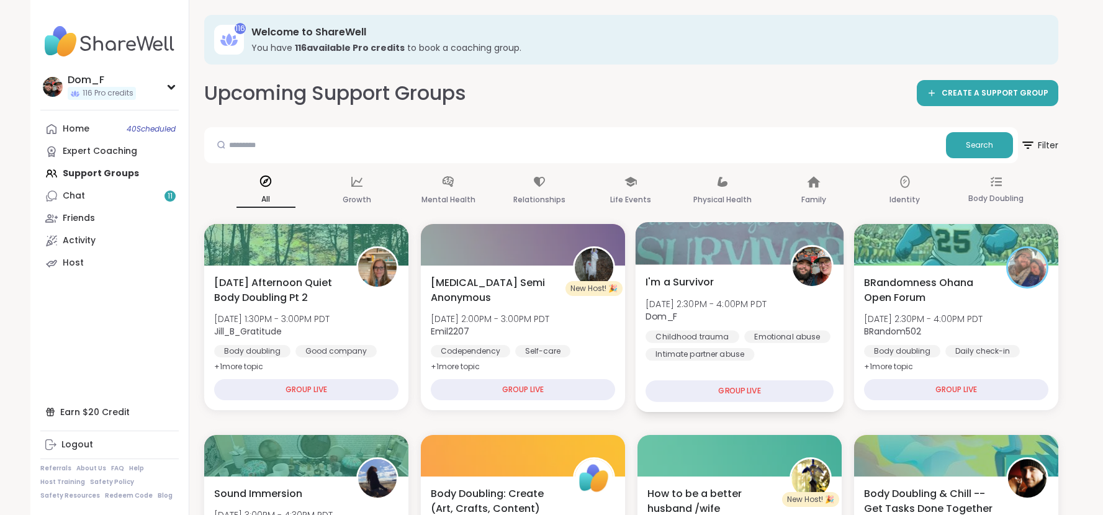
click at [739, 310] on span "Dom_F" at bounding box center [705, 316] width 121 height 12
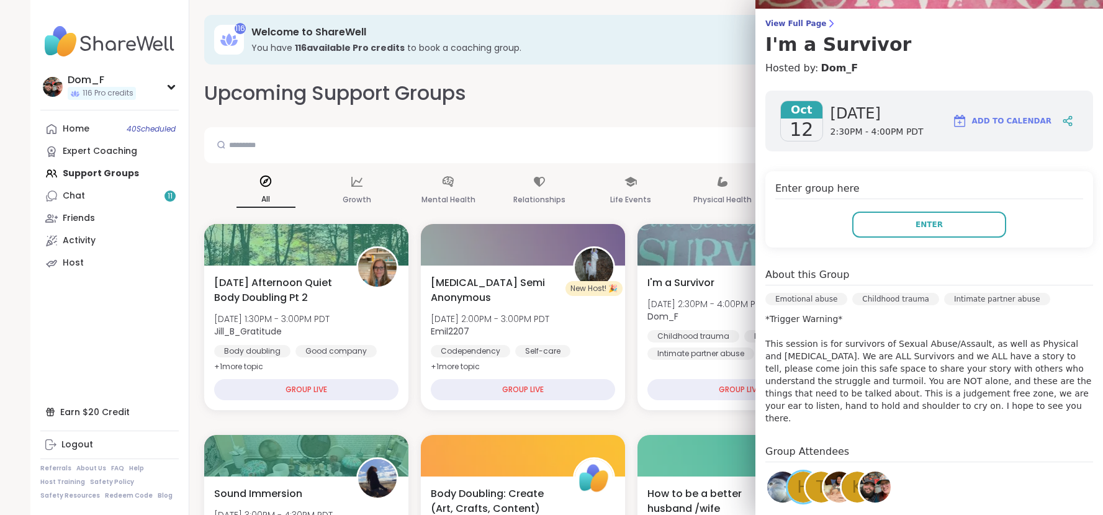
scroll to position [90, 0]
click at [928, 224] on span "Enter" at bounding box center [928, 225] width 27 height 11
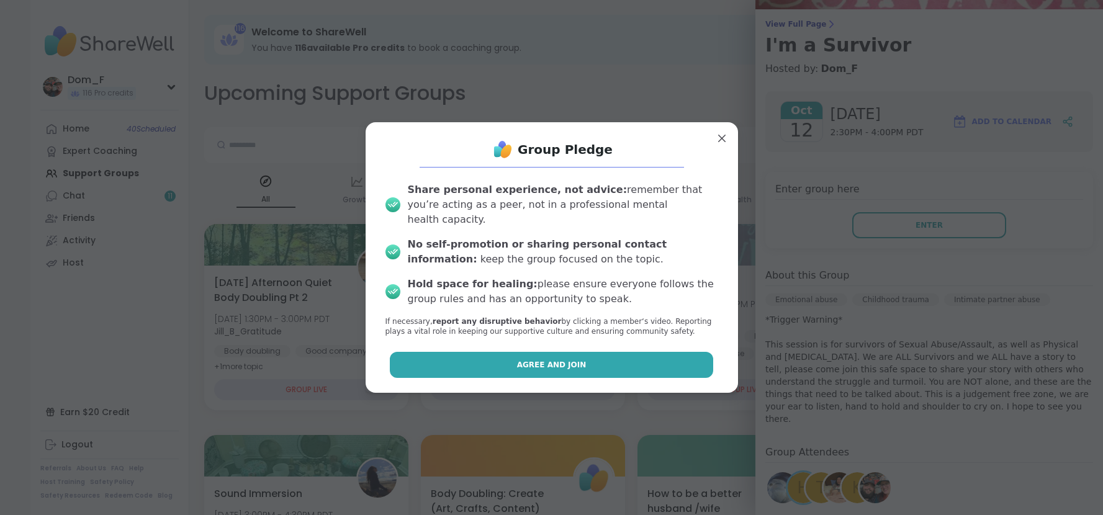
click at [665, 352] on button "Agree and Join" at bounding box center [551, 365] width 323 height 26
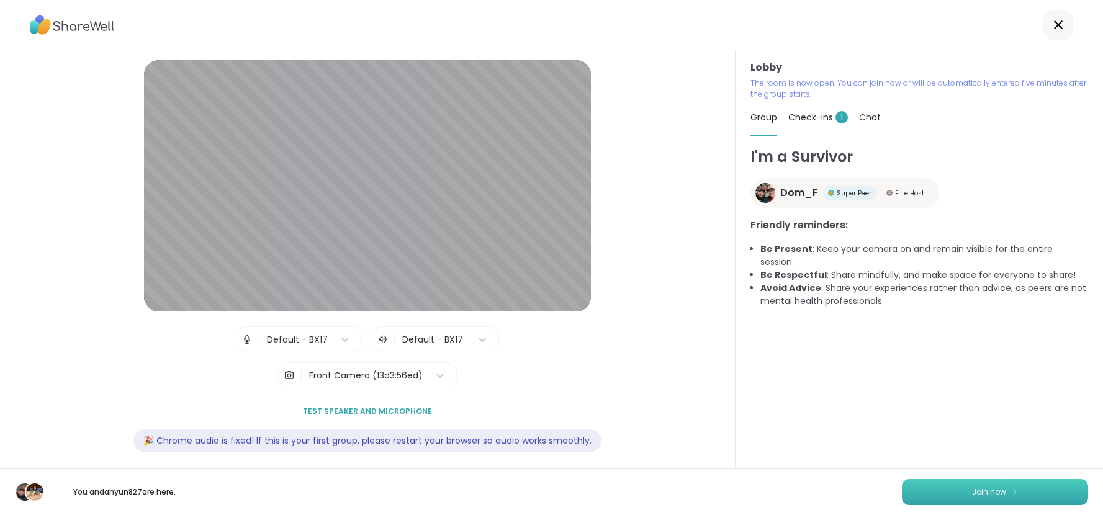
click at [904, 487] on button "Join now" at bounding box center [995, 492] width 186 height 26
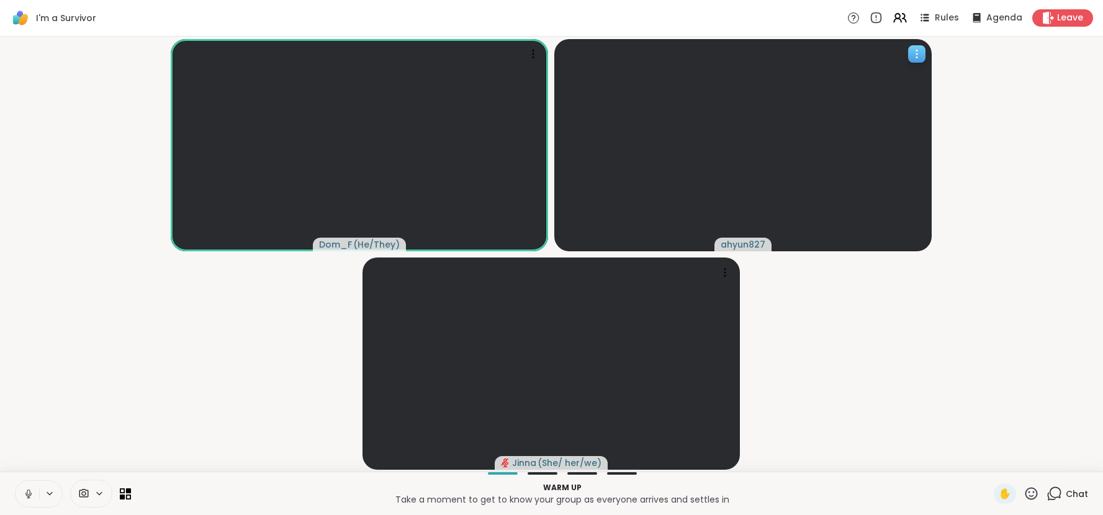
click at [923, 60] on div at bounding box center [916, 53] width 17 height 17
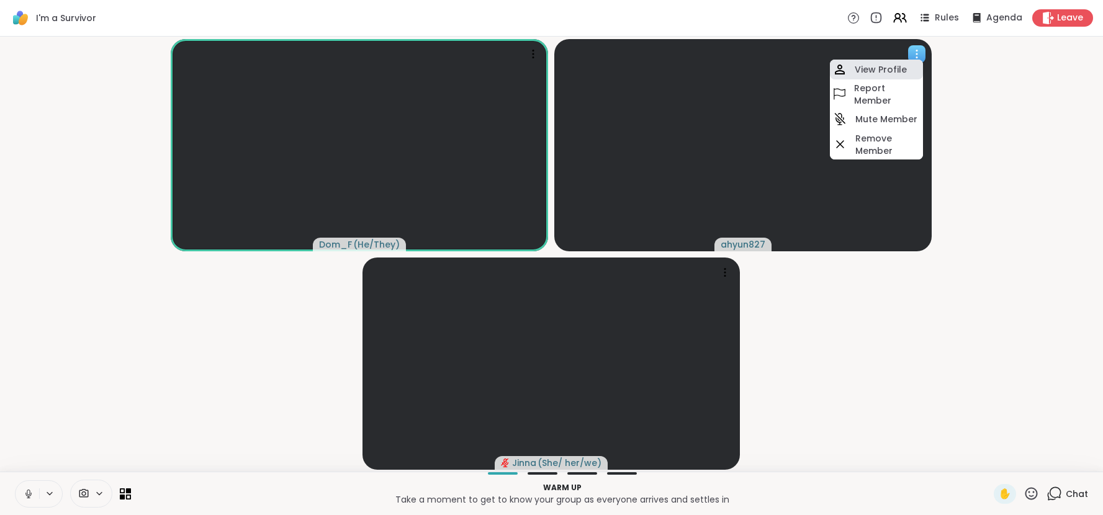
click at [890, 69] on h4 "View Profile" at bounding box center [880, 69] width 52 height 12
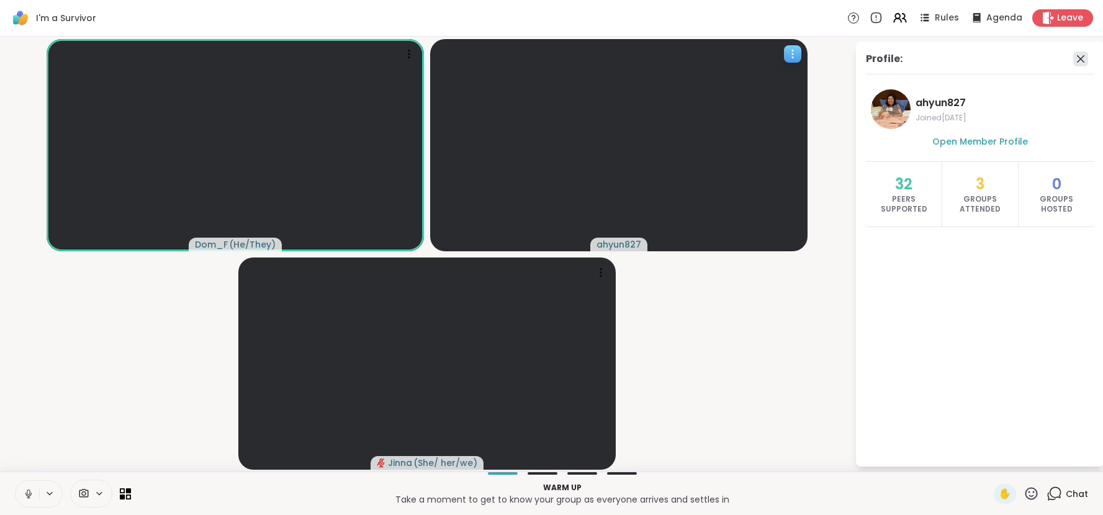
click at [1080, 54] on icon at bounding box center [1080, 59] width 15 height 15
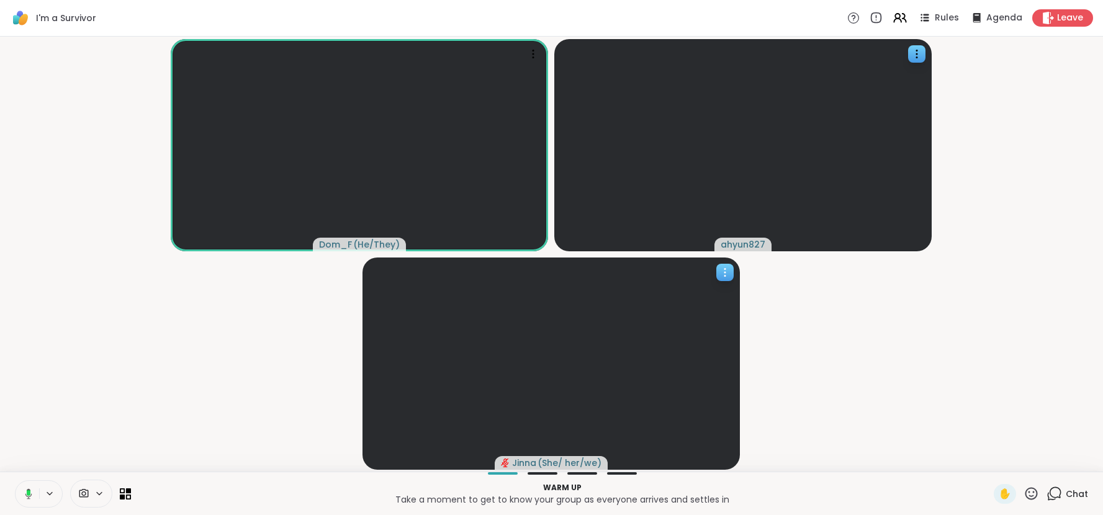
click at [725, 274] on icon at bounding box center [725, 272] width 12 height 12
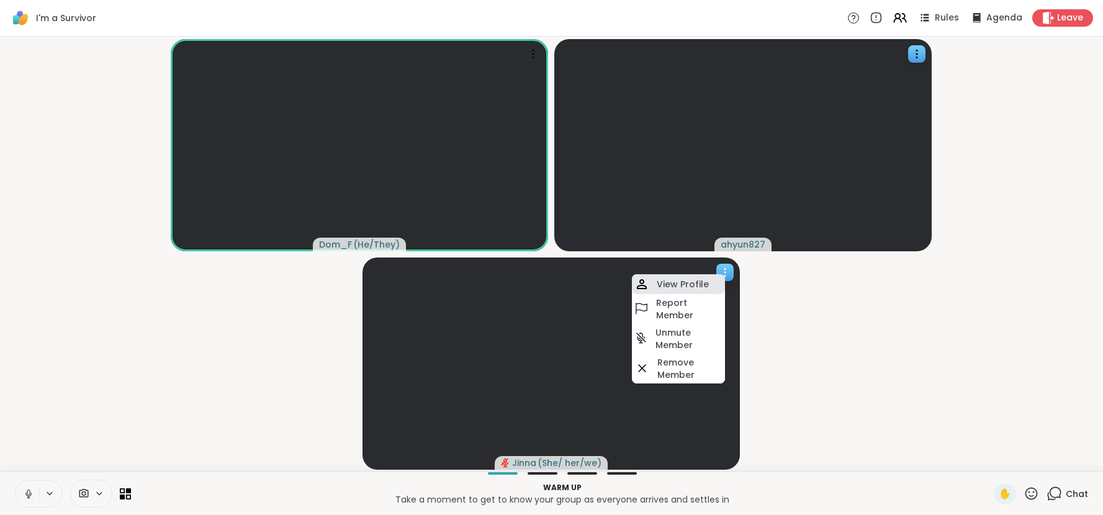
click at [692, 285] on h4 "View Profile" at bounding box center [682, 284] width 52 height 12
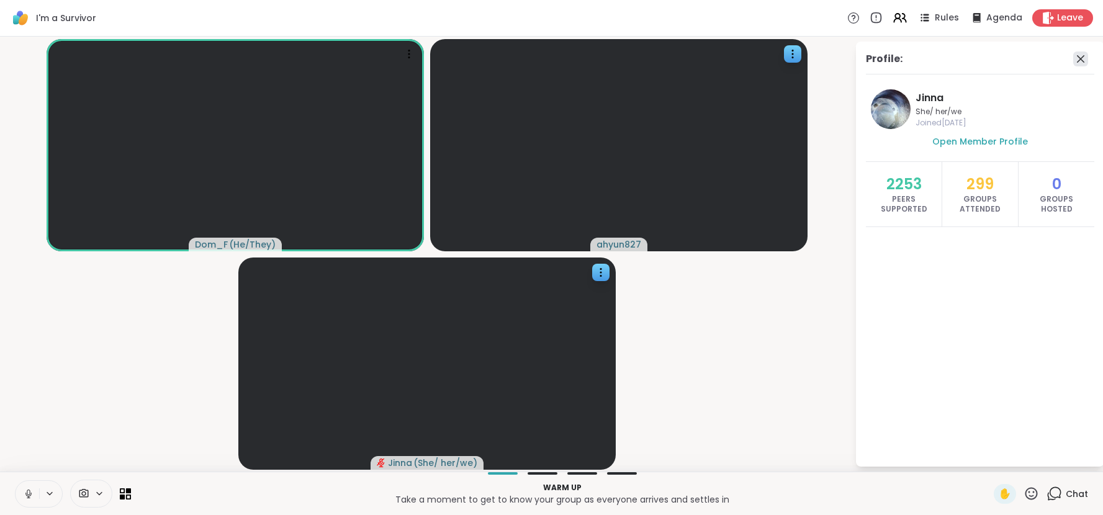
click at [1083, 59] on icon at bounding box center [1080, 59] width 15 height 15
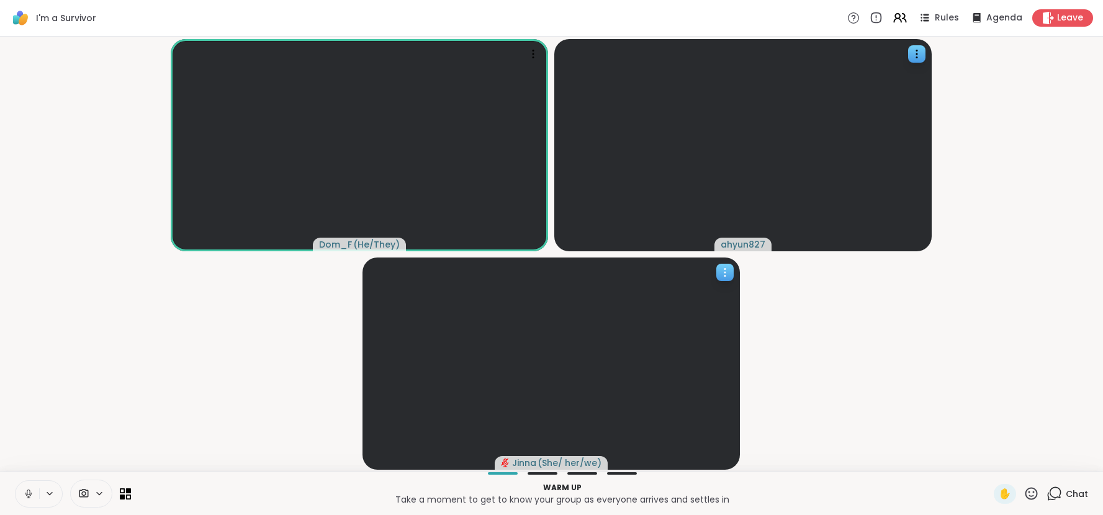
click at [719, 272] on icon at bounding box center [725, 272] width 12 height 12
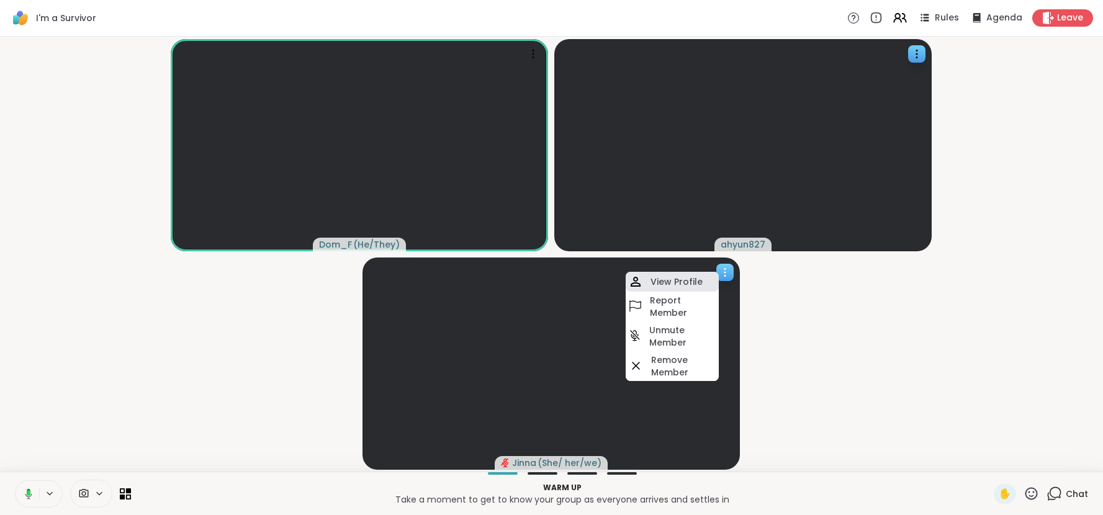
click at [699, 280] on h4 "View Profile" at bounding box center [676, 282] width 52 height 12
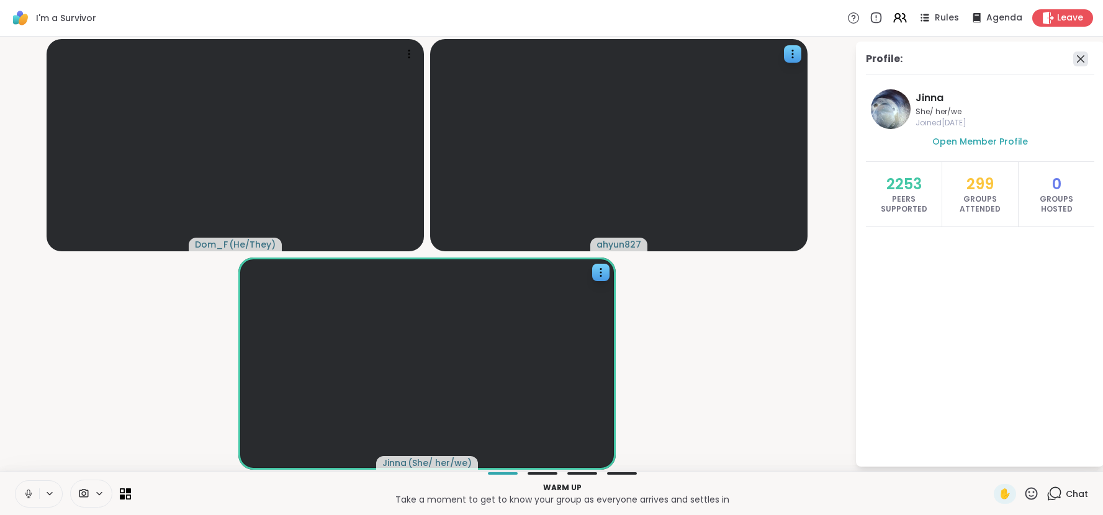
click at [1081, 60] on icon at bounding box center [1080, 59] width 15 height 15
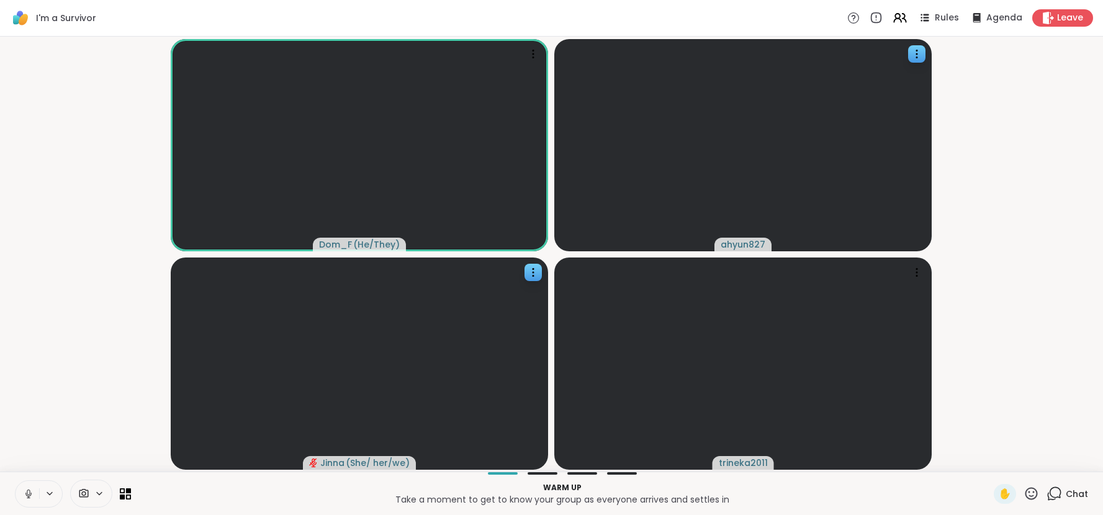
click at [1101, 71] on div "Dom_F ( He/They ) ahyun827 [PERSON_NAME] ( She/ her/we ) trineka2011" at bounding box center [551, 254] width 1103 height 435
click at [923, 275] on div at bounding box center [916, 272] width 17 height 17
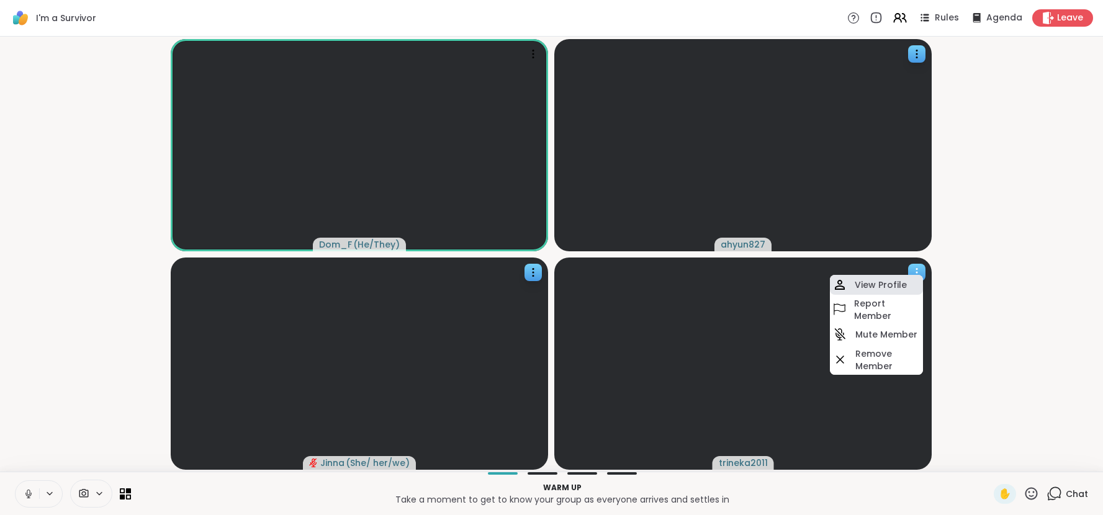
click at [909, 281] on div "View Profile" at bounding box center [876, 285] width 93 height 20
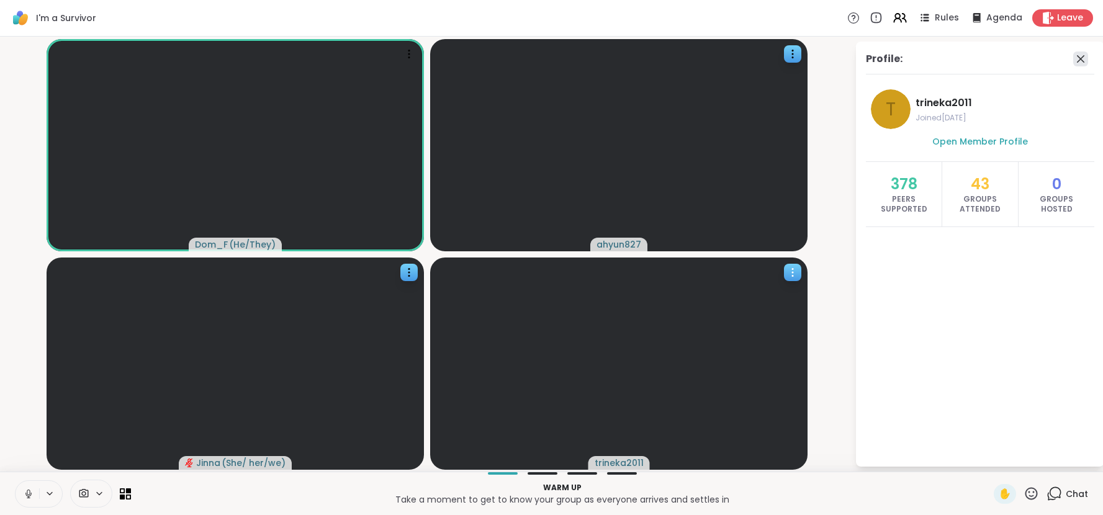
click at [1084, 60] on icon at bounding box center [1080, 59] width 15 height 15
